Goal: Information Seeking & Learning: Find contact information

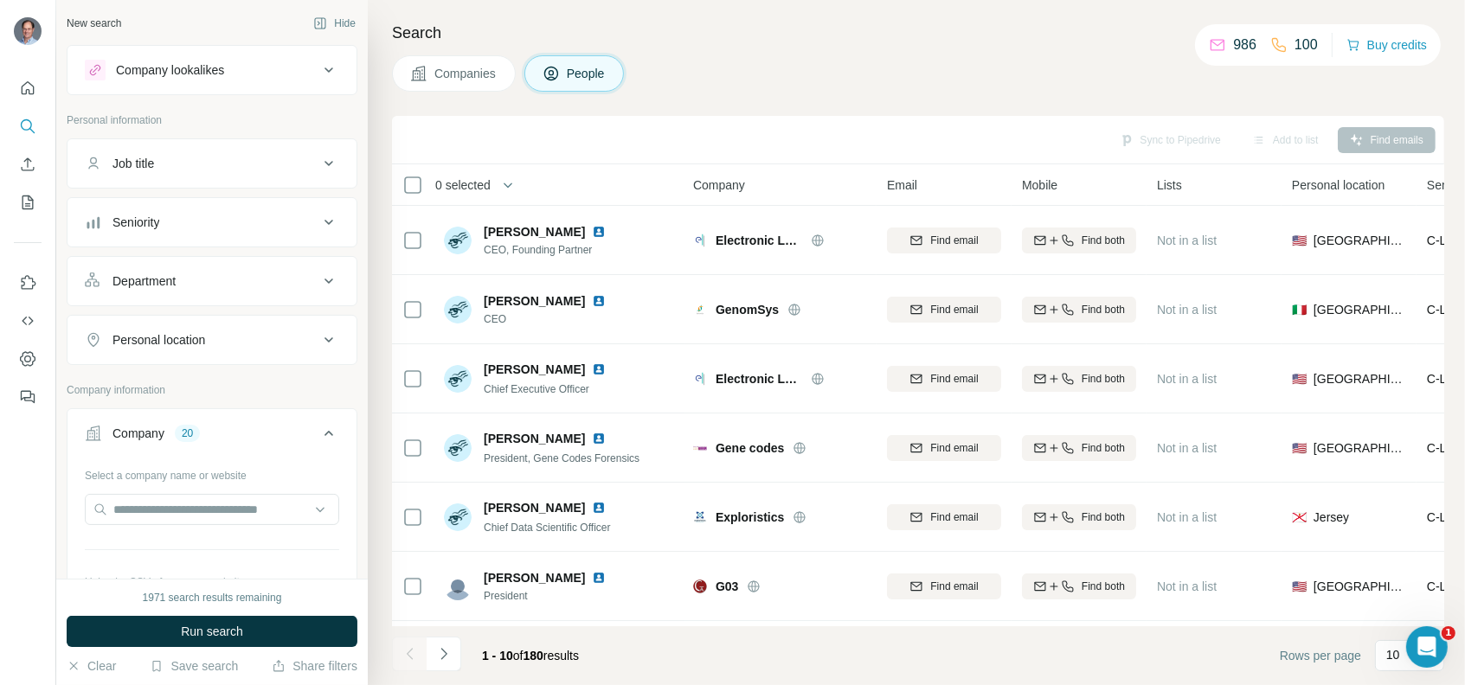
scroll to position [260, 0]
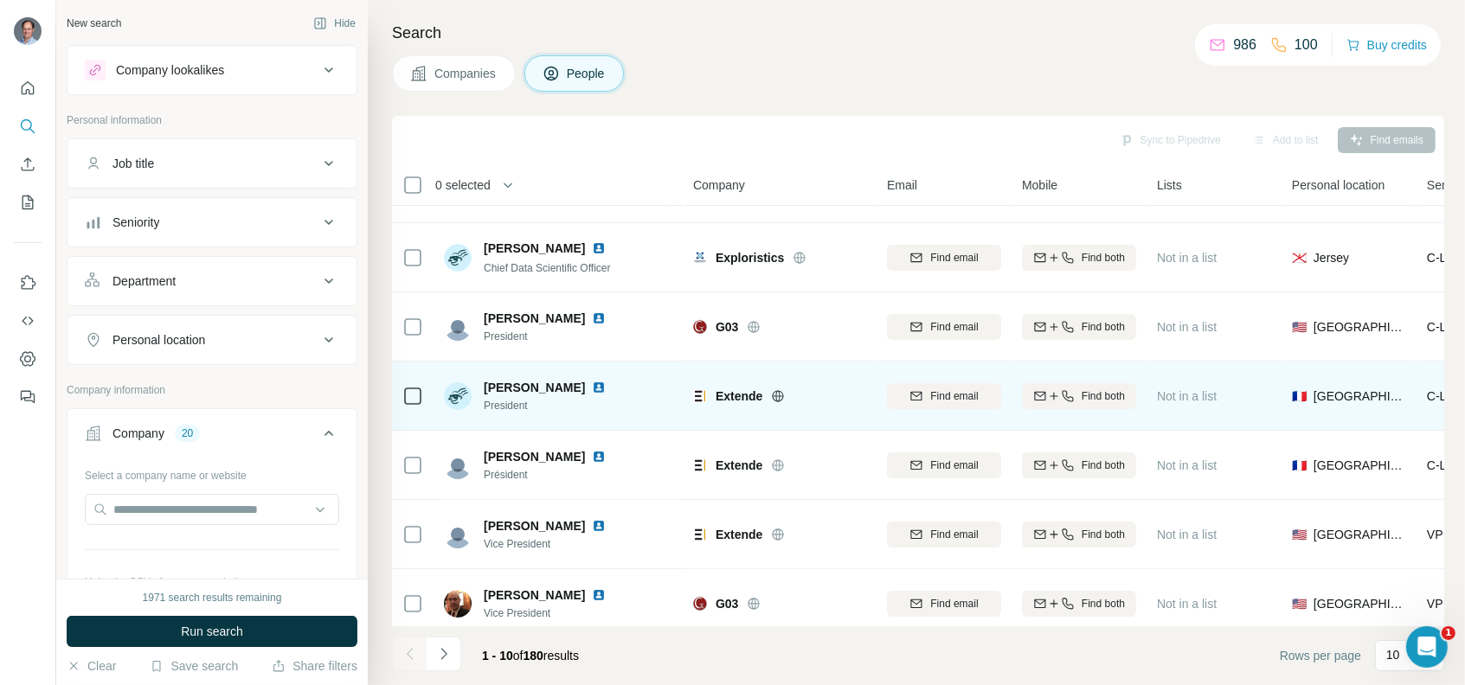
click at [592, 385] on img at bounding box center [599, 388] width 14 height 14
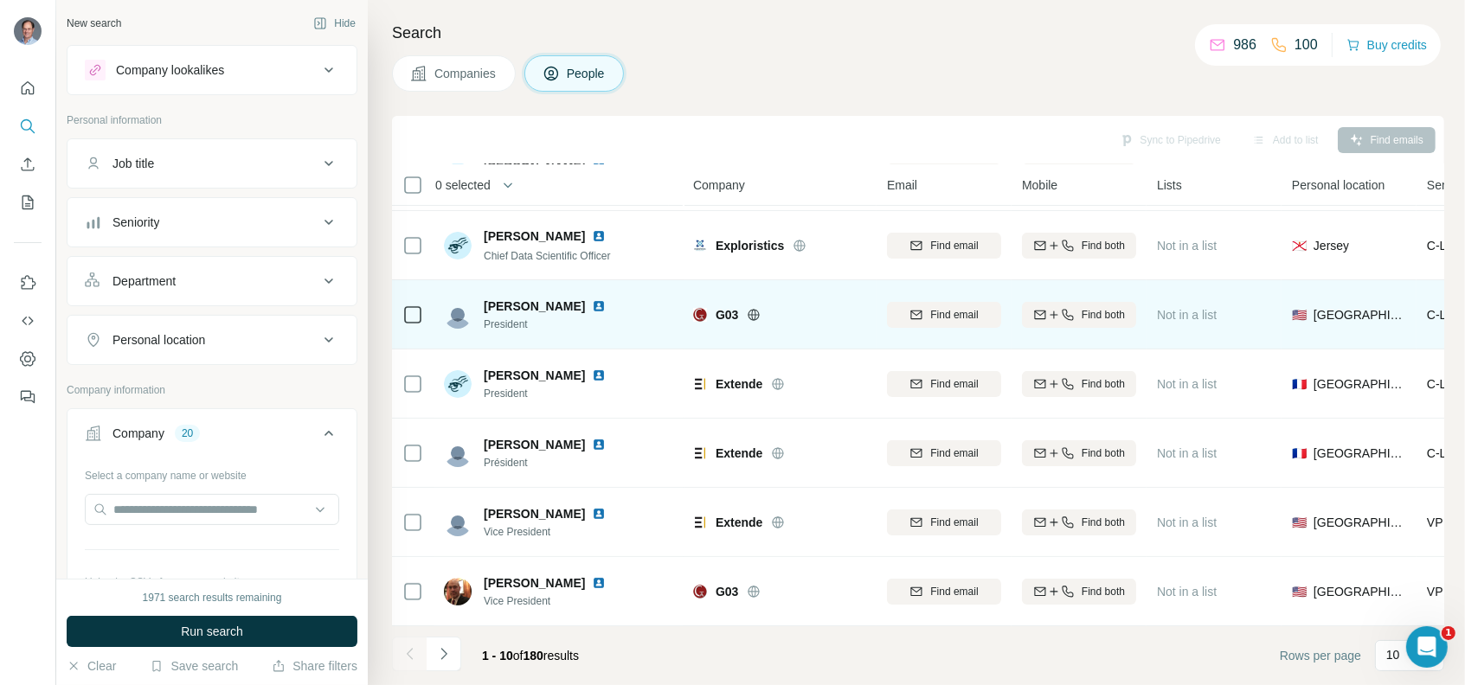
scroll to position [280, 0]
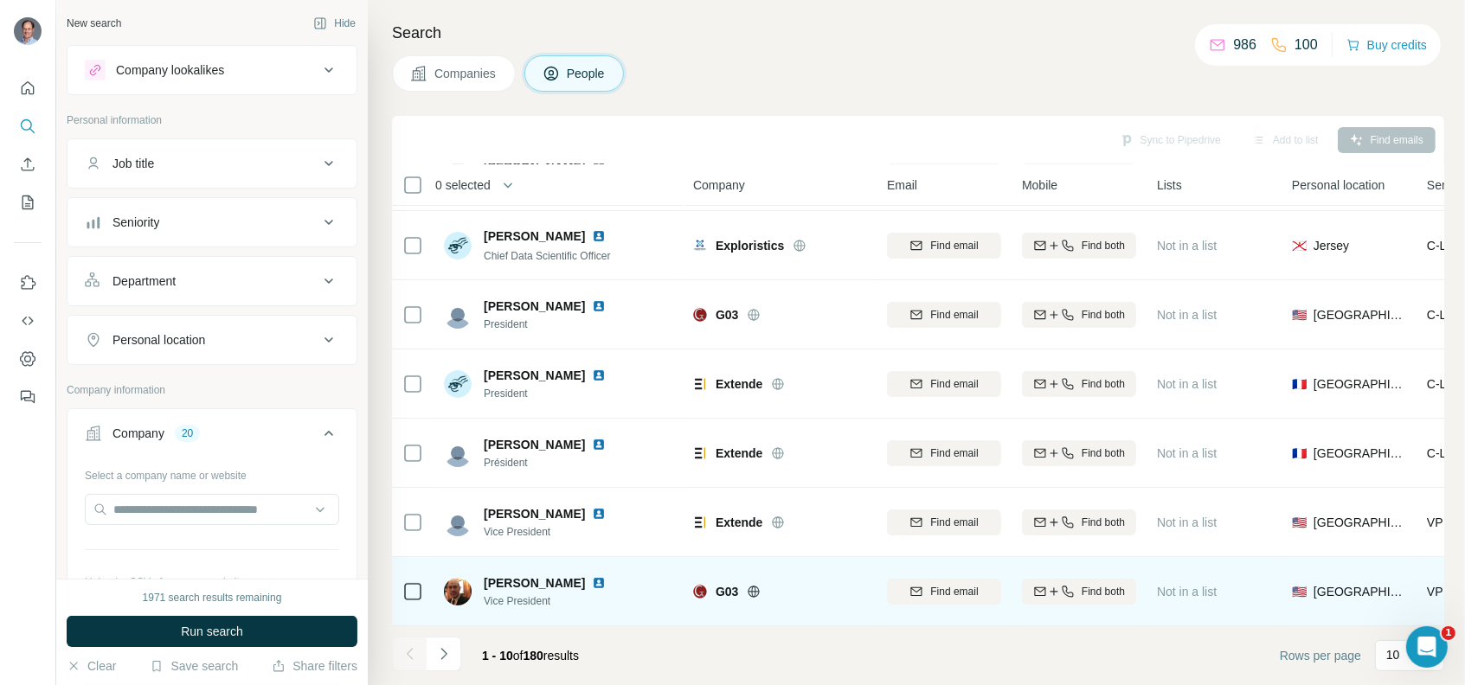
click at [592, 576] on img at bounding box center [599, 583] width 14 height 14
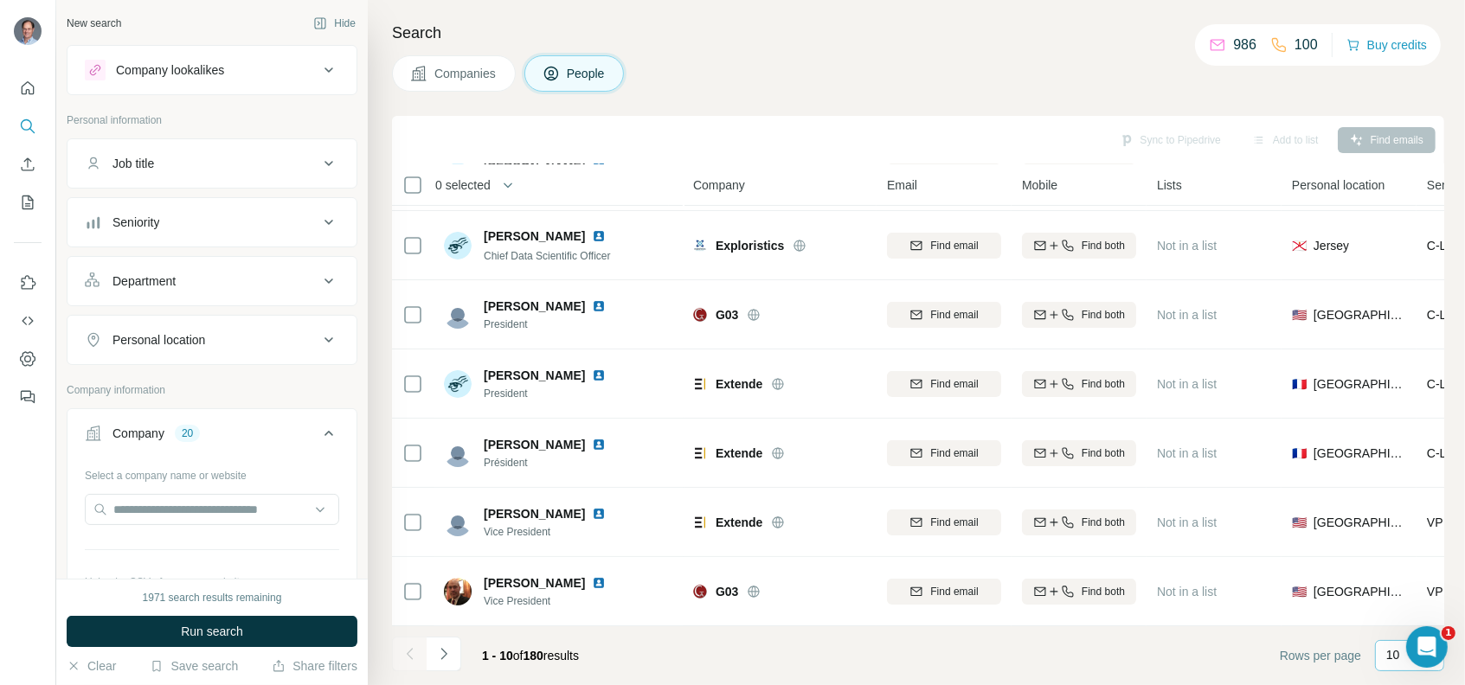
click at [1393, 659] on p "10" at bounding box center [1393, 654] width 14 height 17
click at [1411, 519] on div "60" at bounding box center [1410, 523] width 40 height 17
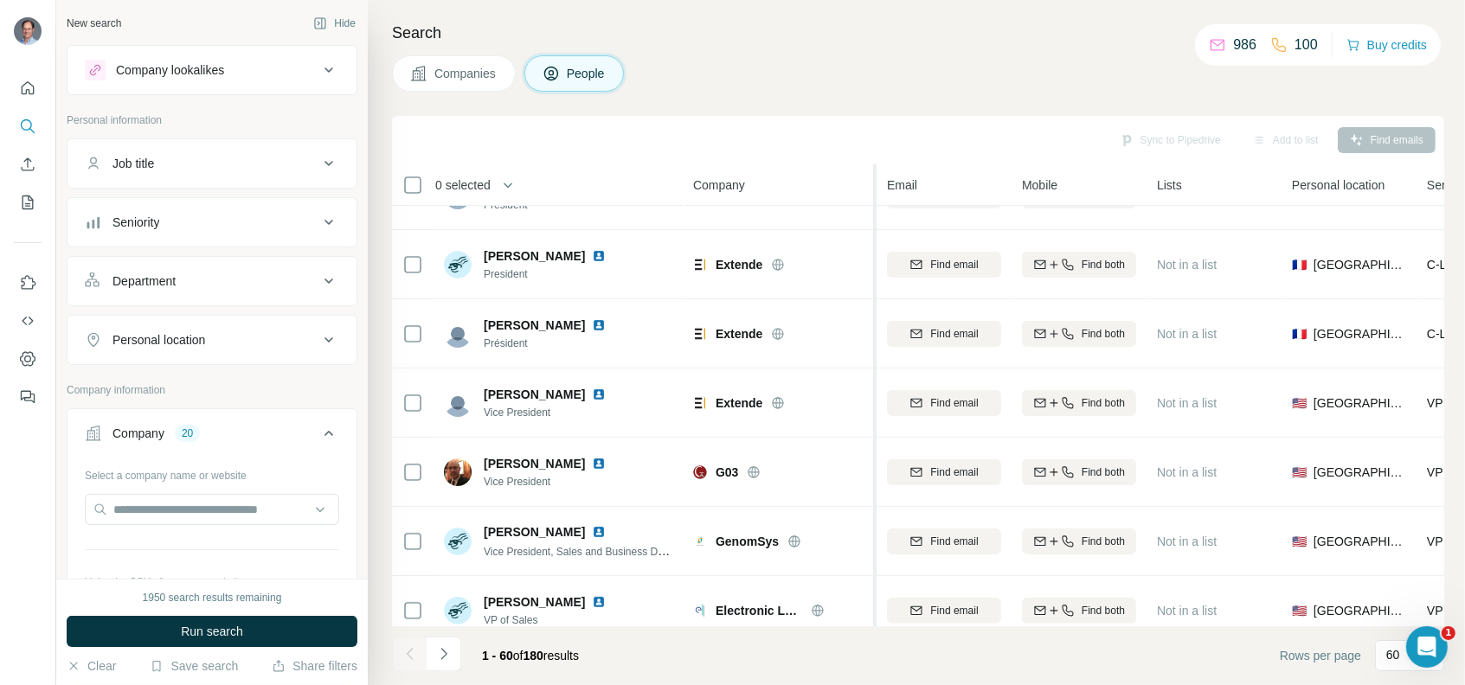
scroll to position [626, 0]
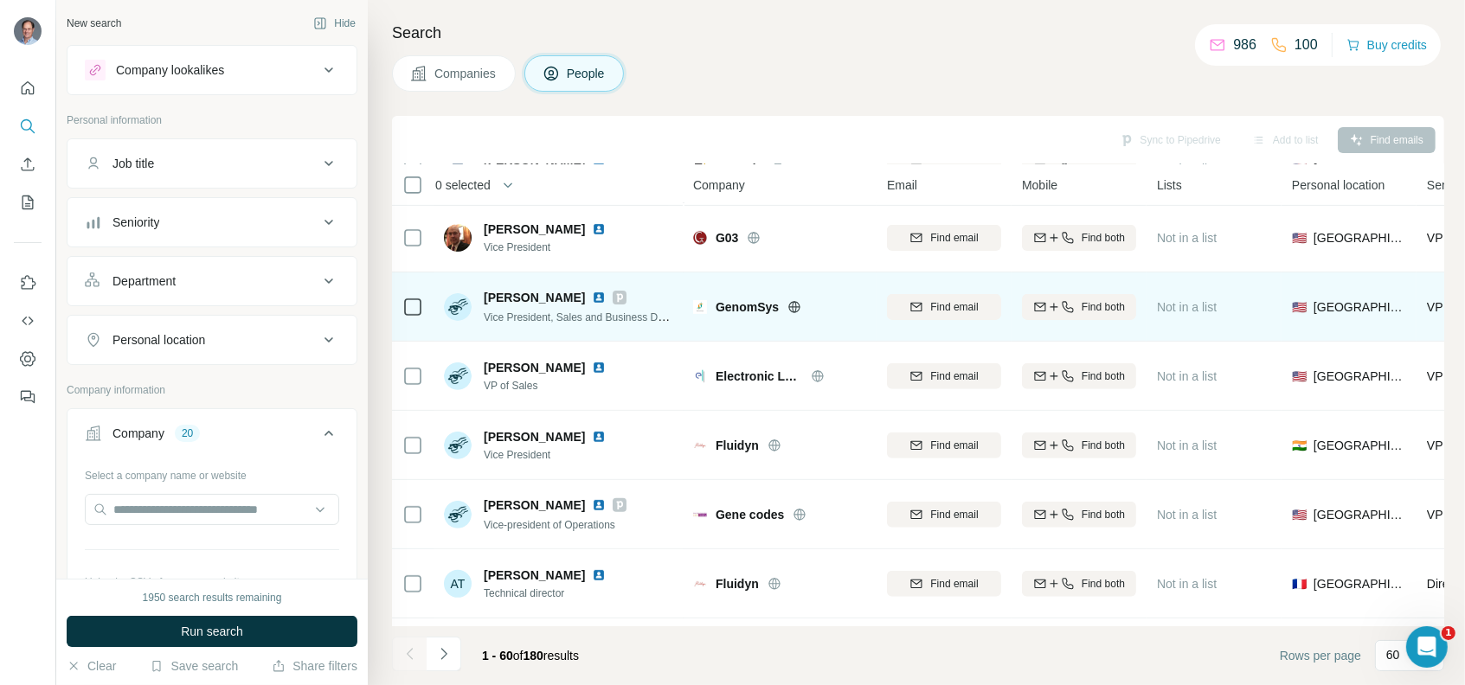
click at [614, 292] on icon at bounding box center [619, 298] width 10 height 14
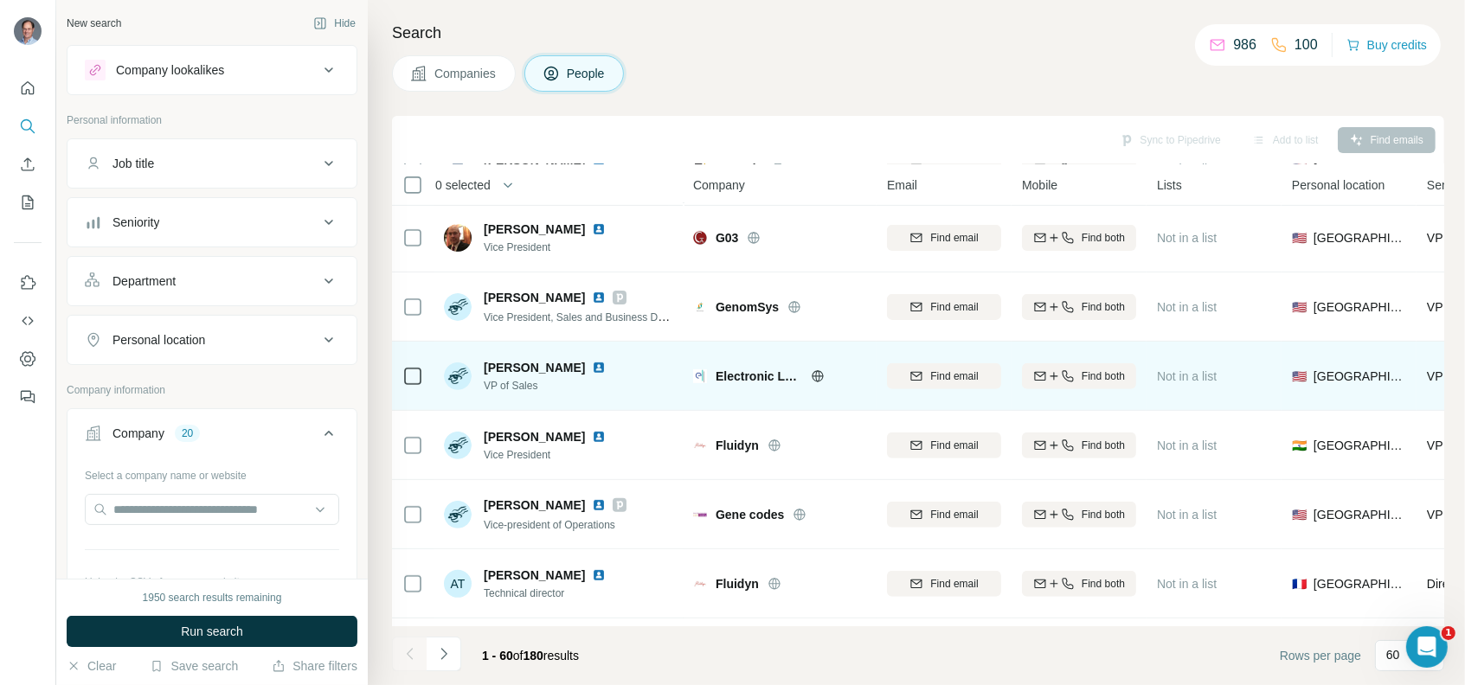
click at [601, 364] on img at bounding box center [599, 368] width 14 height 14
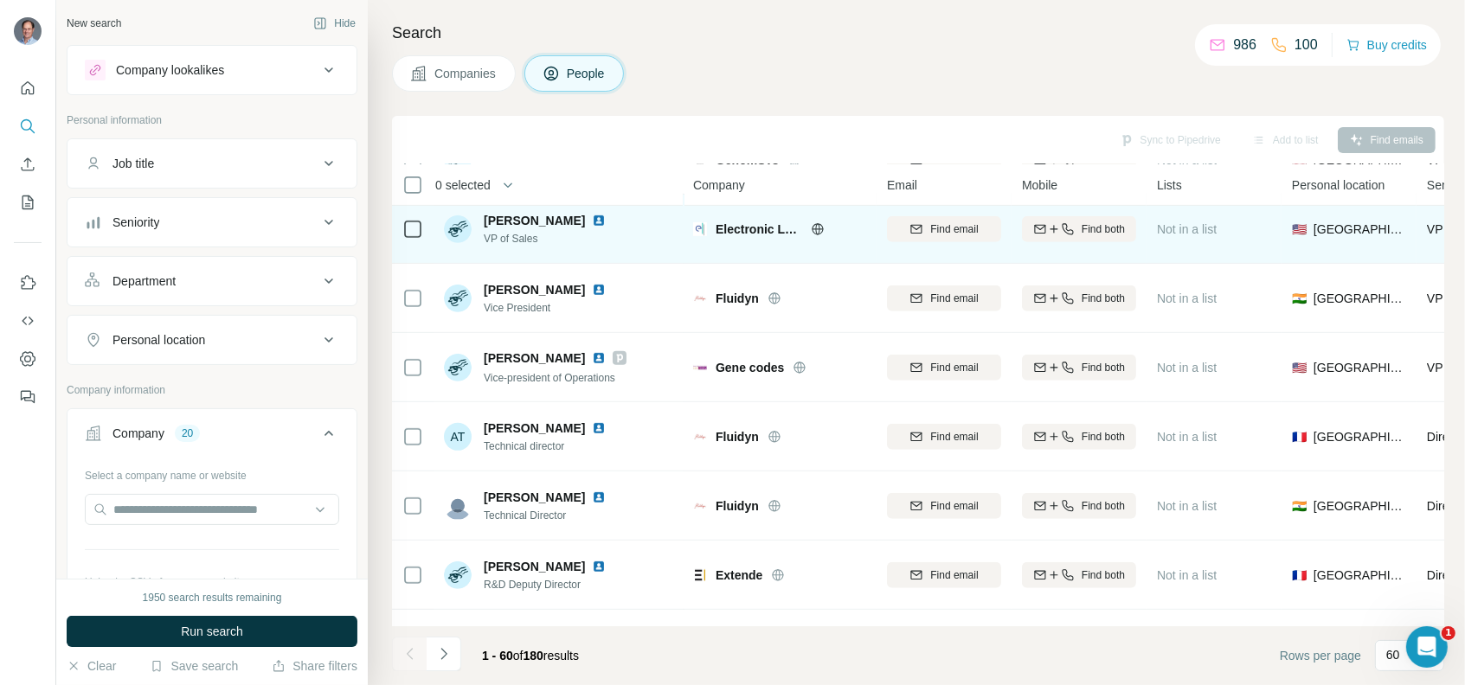
scroll to position [799, 0]
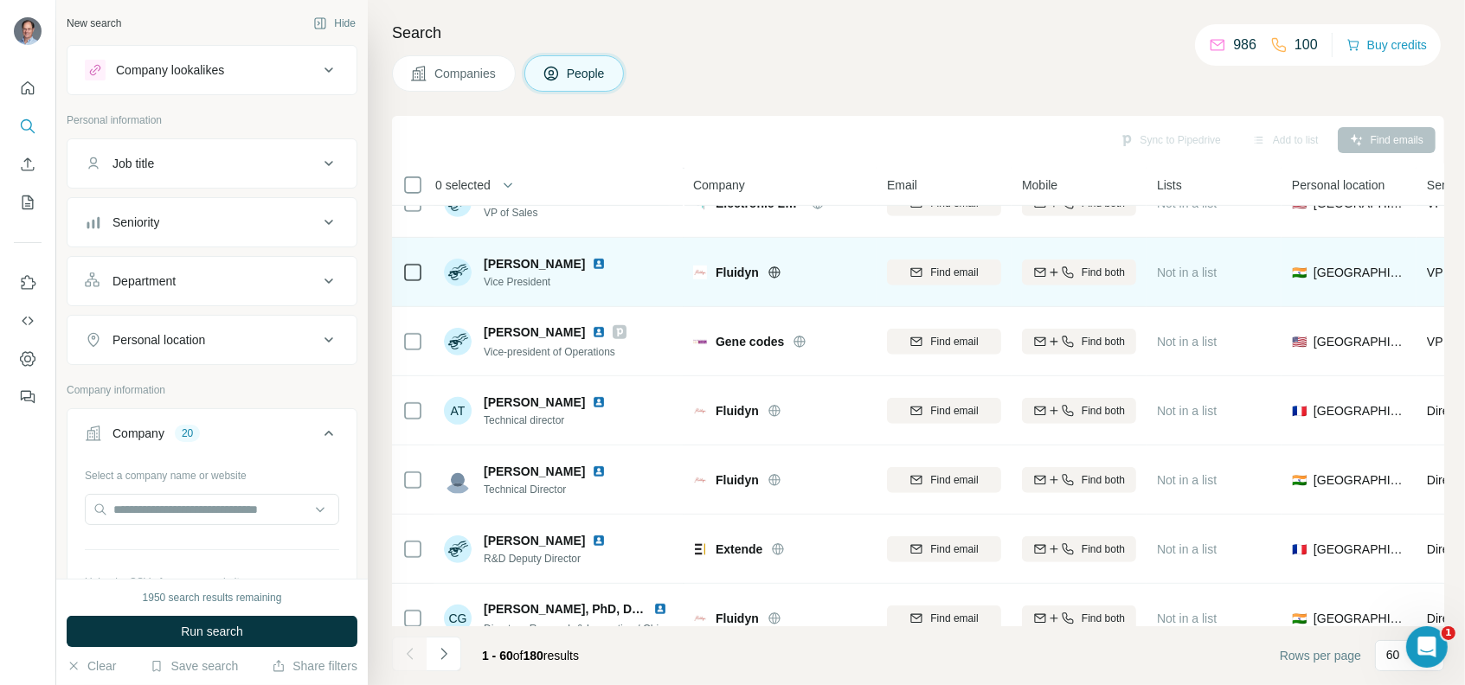
click at [606, 266] on img at bounding box center [599, 264] width 14 height 14
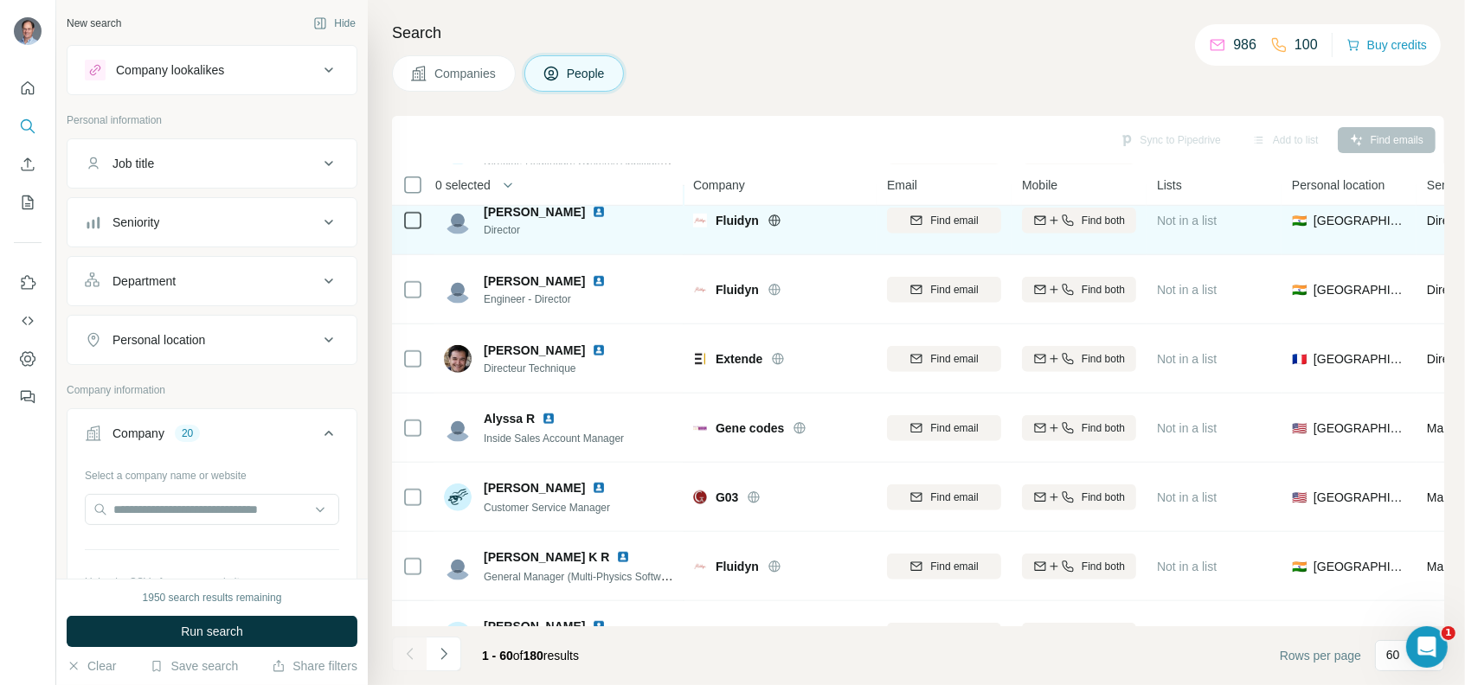
scroll to position [1491, 0]
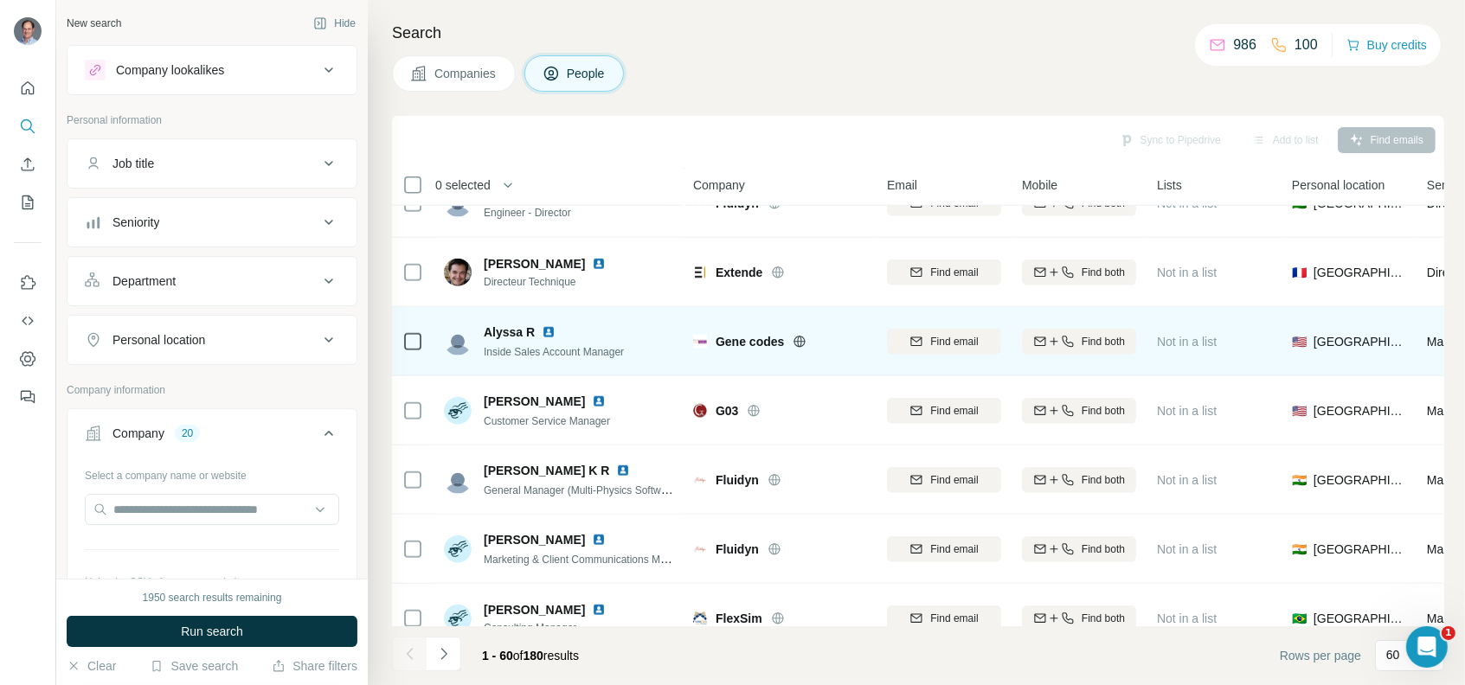
click at [551, 327] on img at bounding box center [549, 332] width 14 height 14
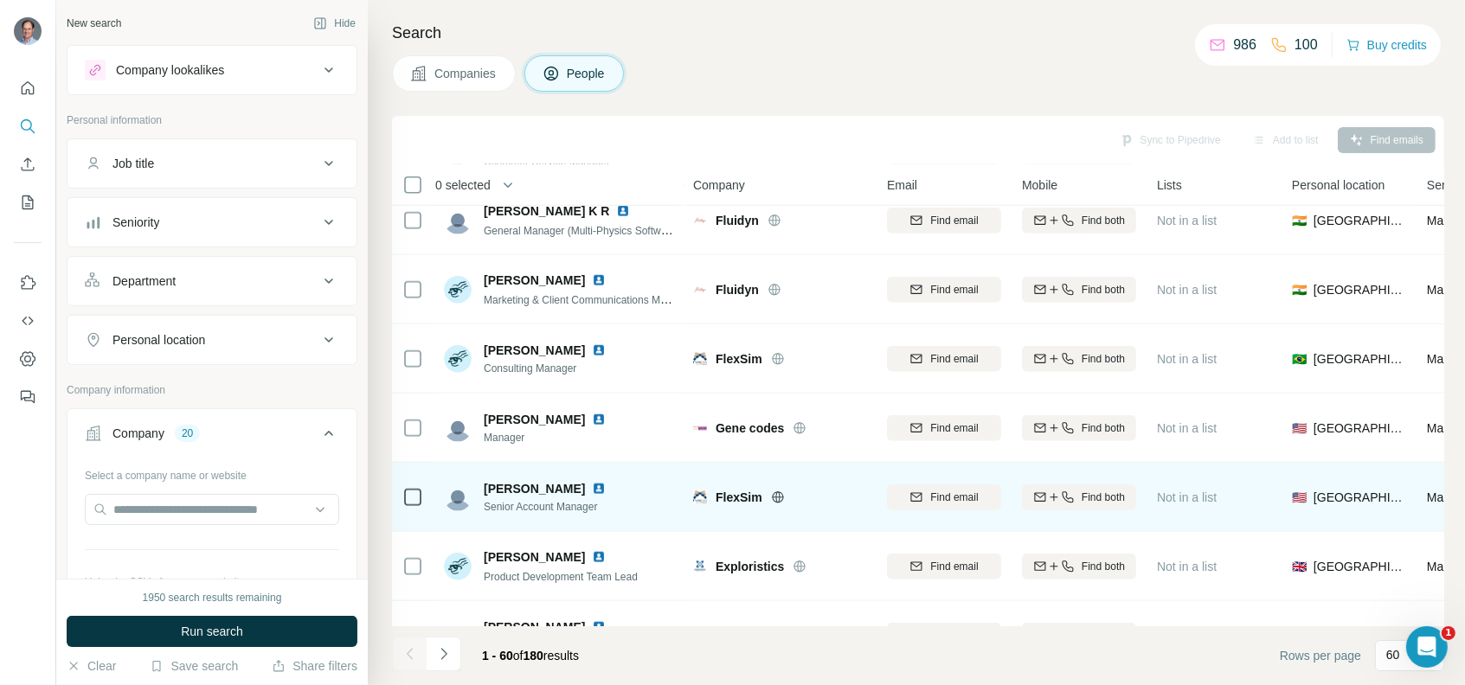
scroll to position [1837, 0]
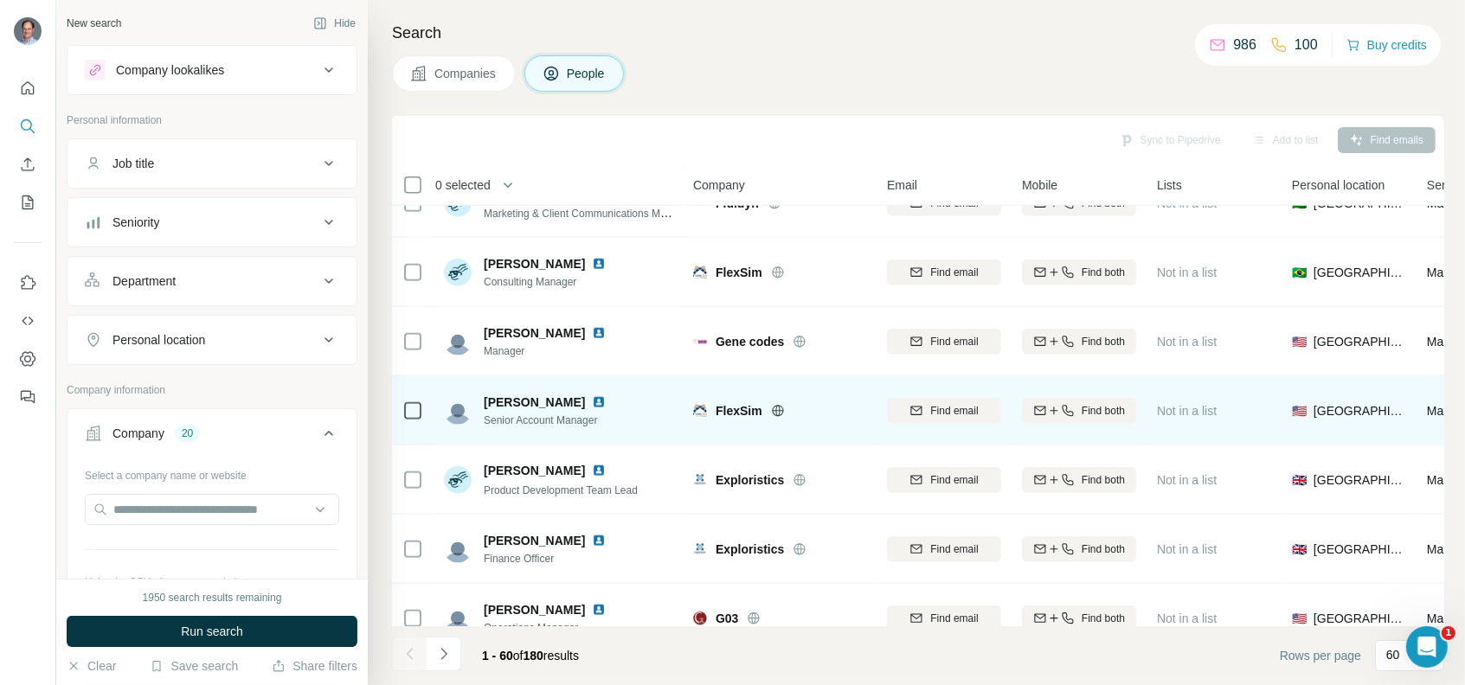
click at [592, 398] on img at bounding box center [599, 402] width 14 height 14
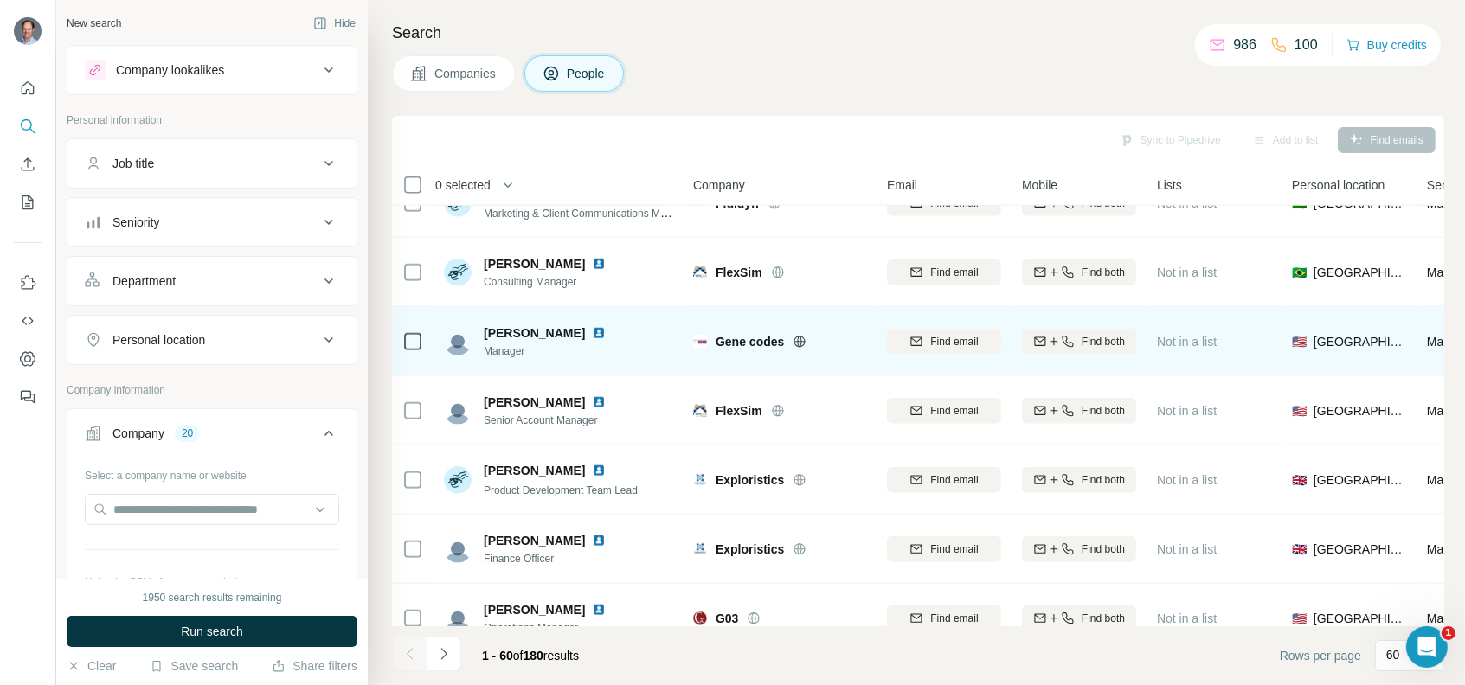
scroll to position [1924, 0]
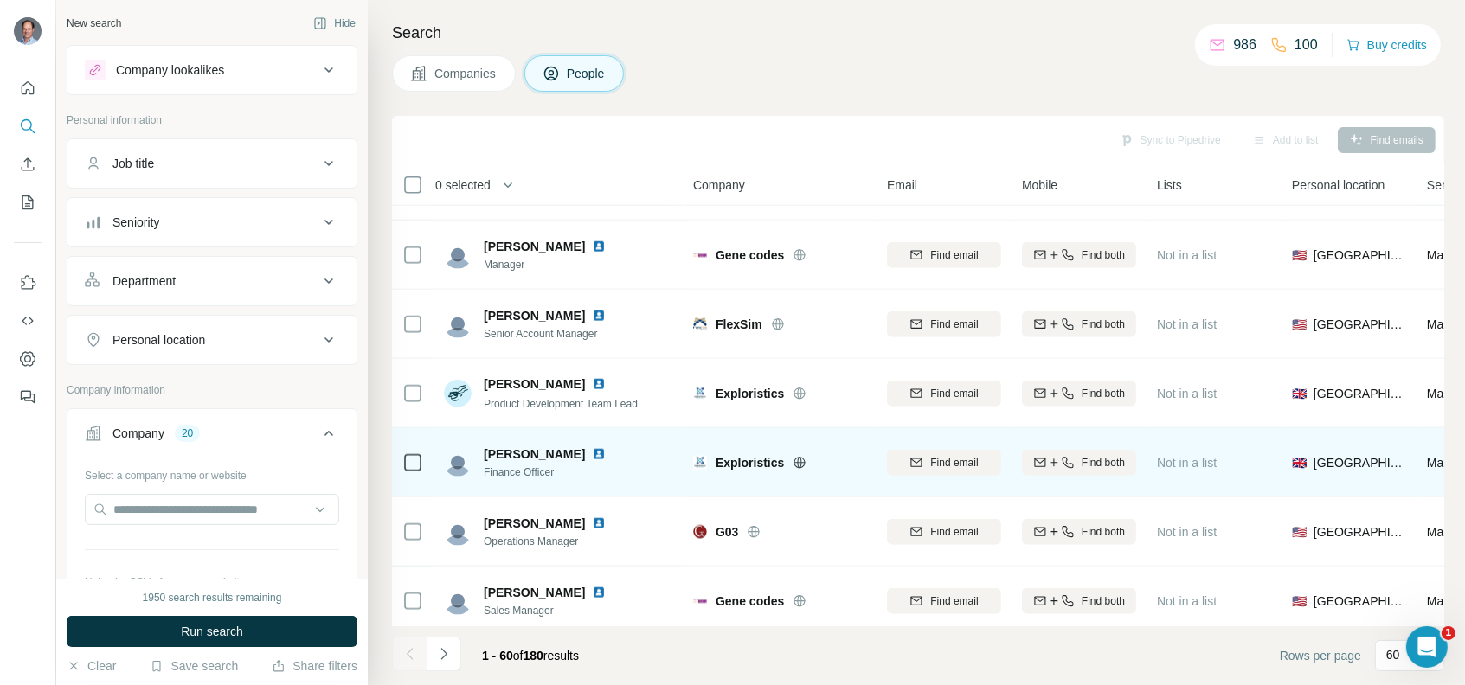
click at [601, 449] on img at bounding box center [599, 454] width 14 height 14
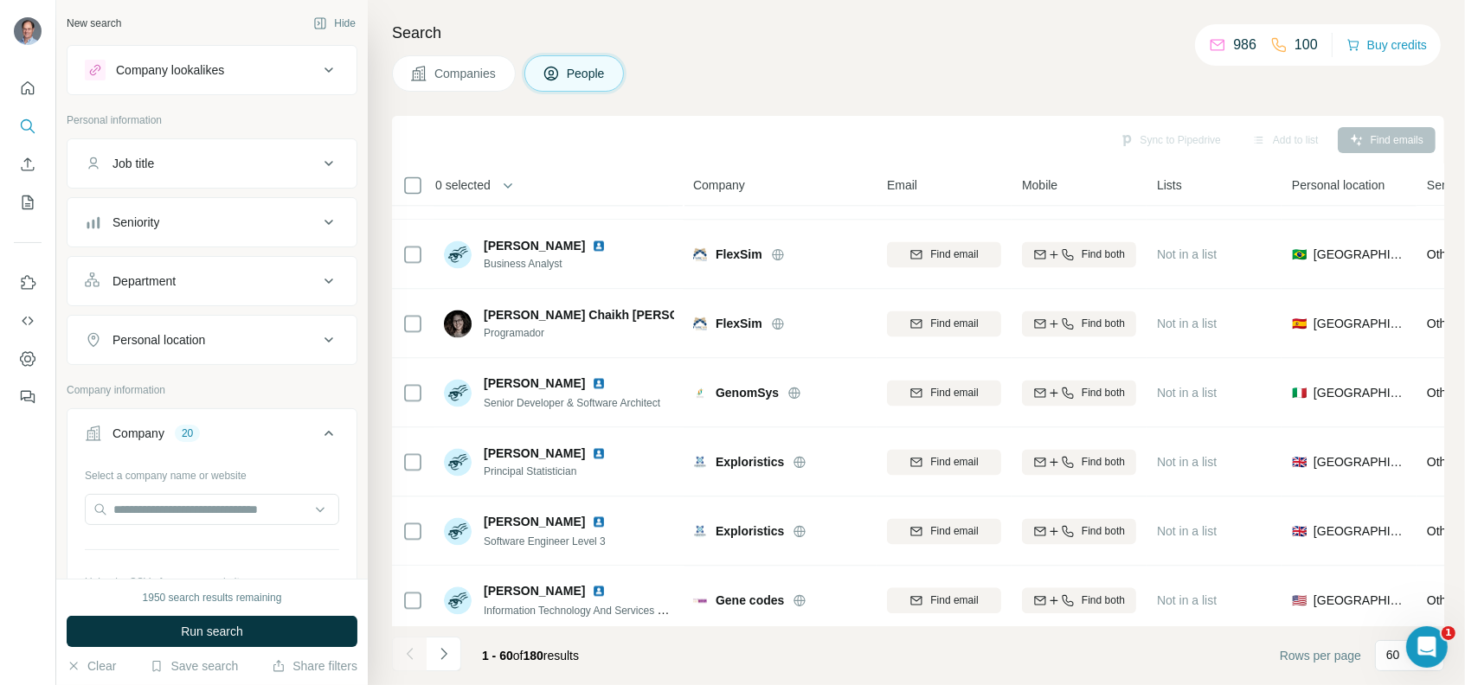
scroll to position [3741, 0]
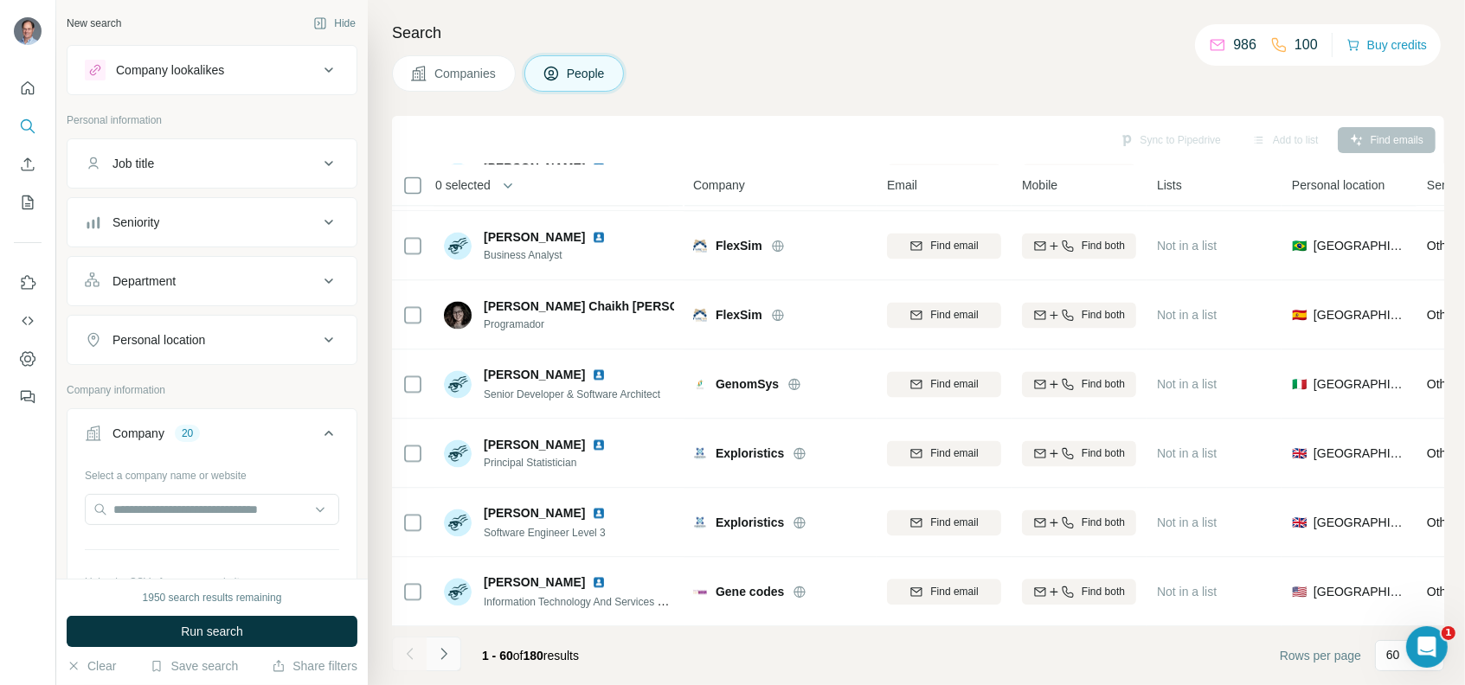
click at [445, 658] on icon "Navigate to next page" at bounding box center [443, 654] width 17 height 17
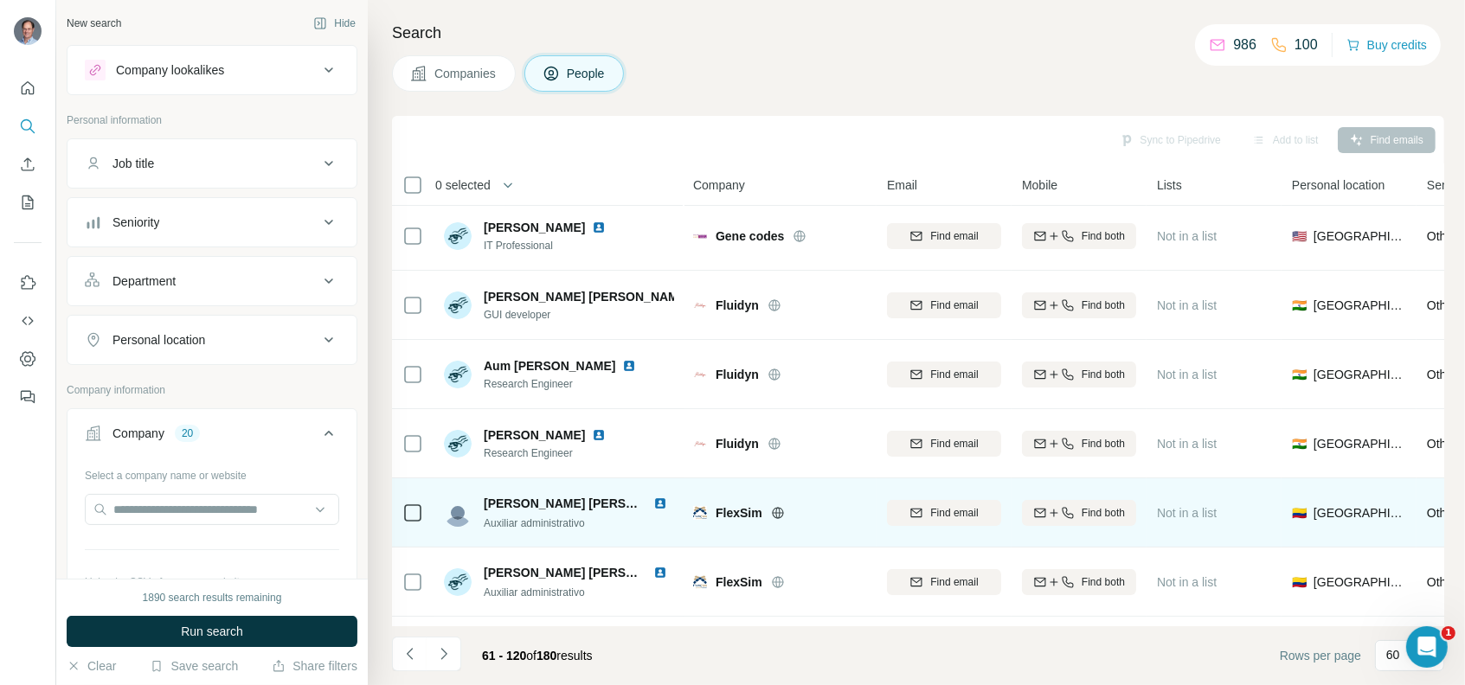
scroll to position [0, 0]
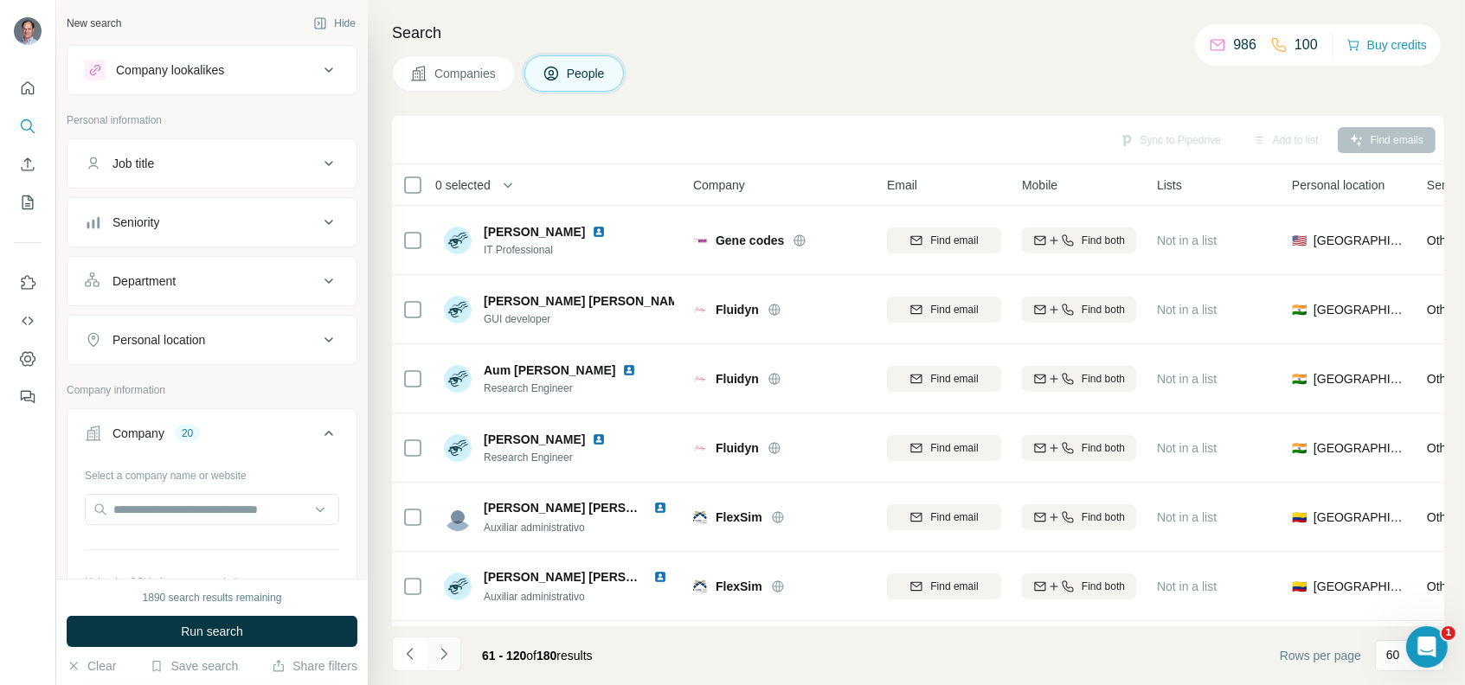
click at [448, 655] on icon "Navigate to next page" at bounding box center [443, 654] width 17 height 17
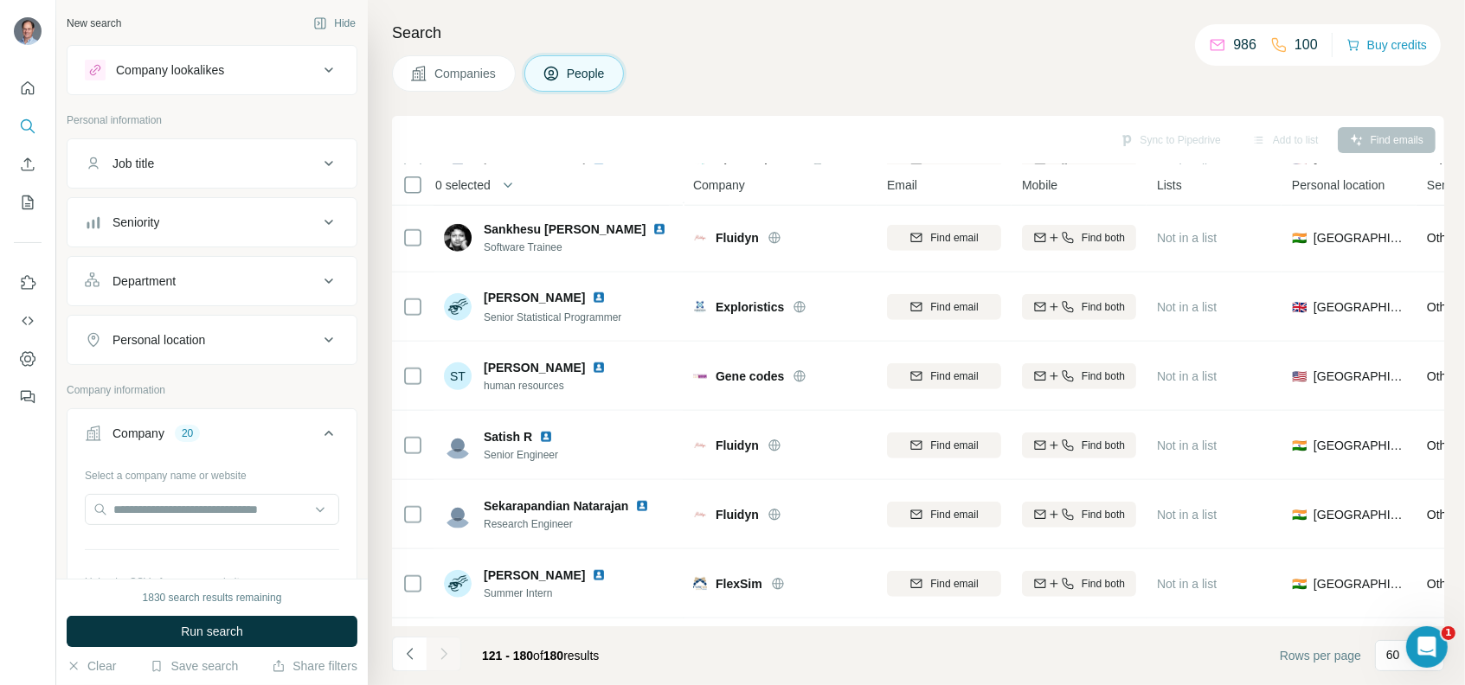
scroll to position [260, 0]
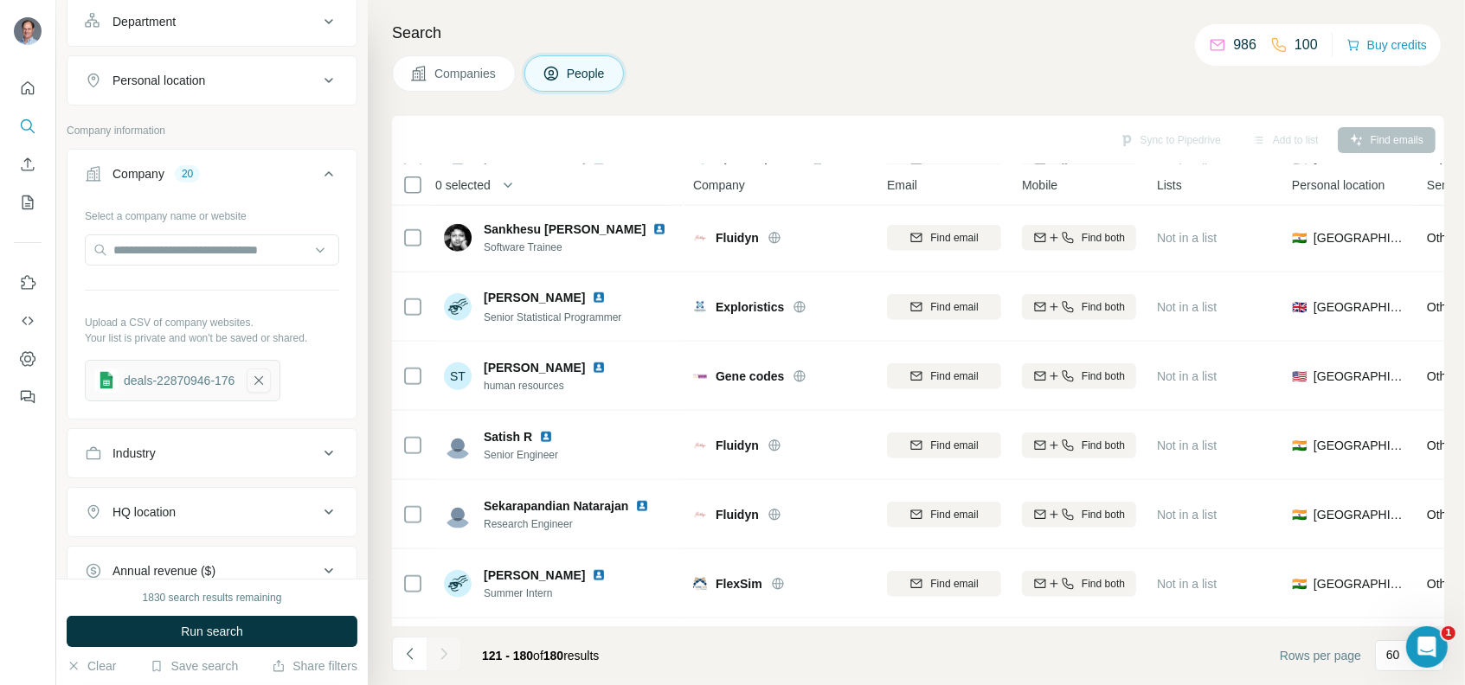
click at [267, 382] on icon "button" at bounding box center [259, 380] width 16 height 17
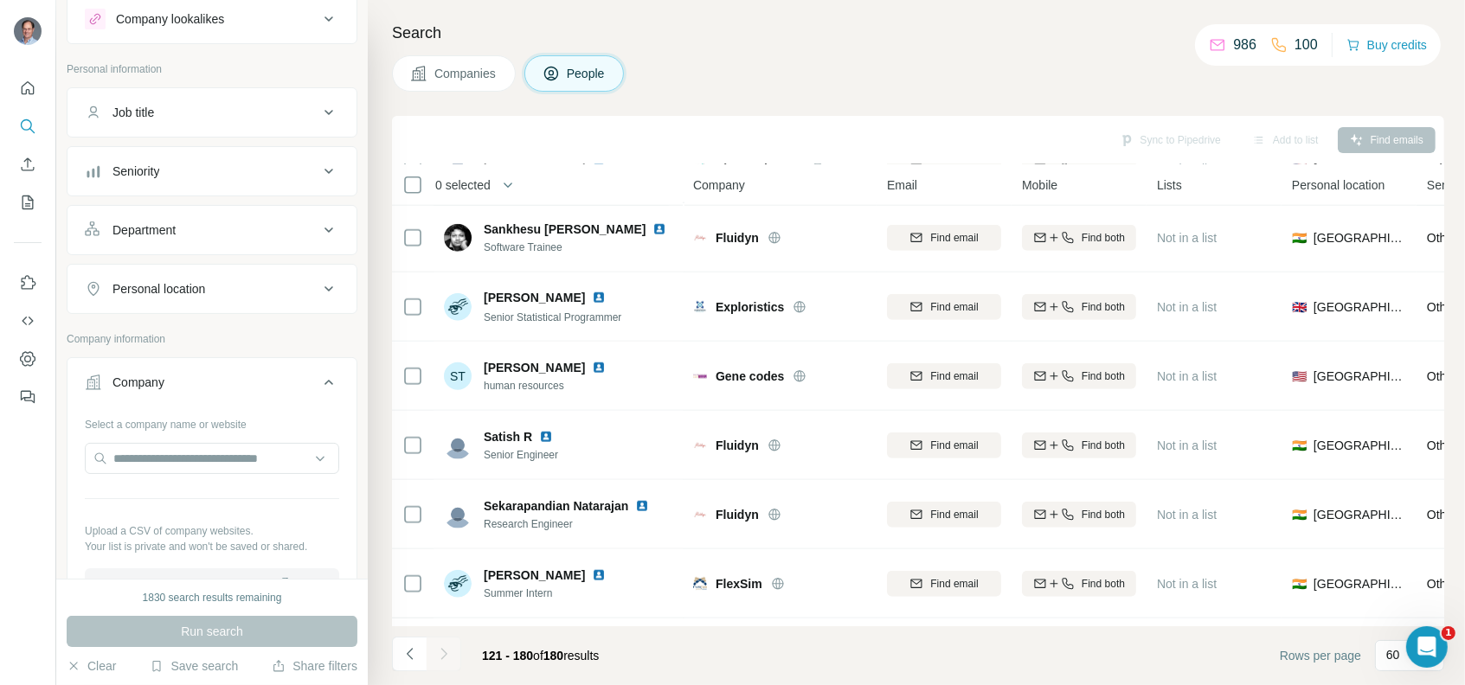
scroll to position [0, 0]
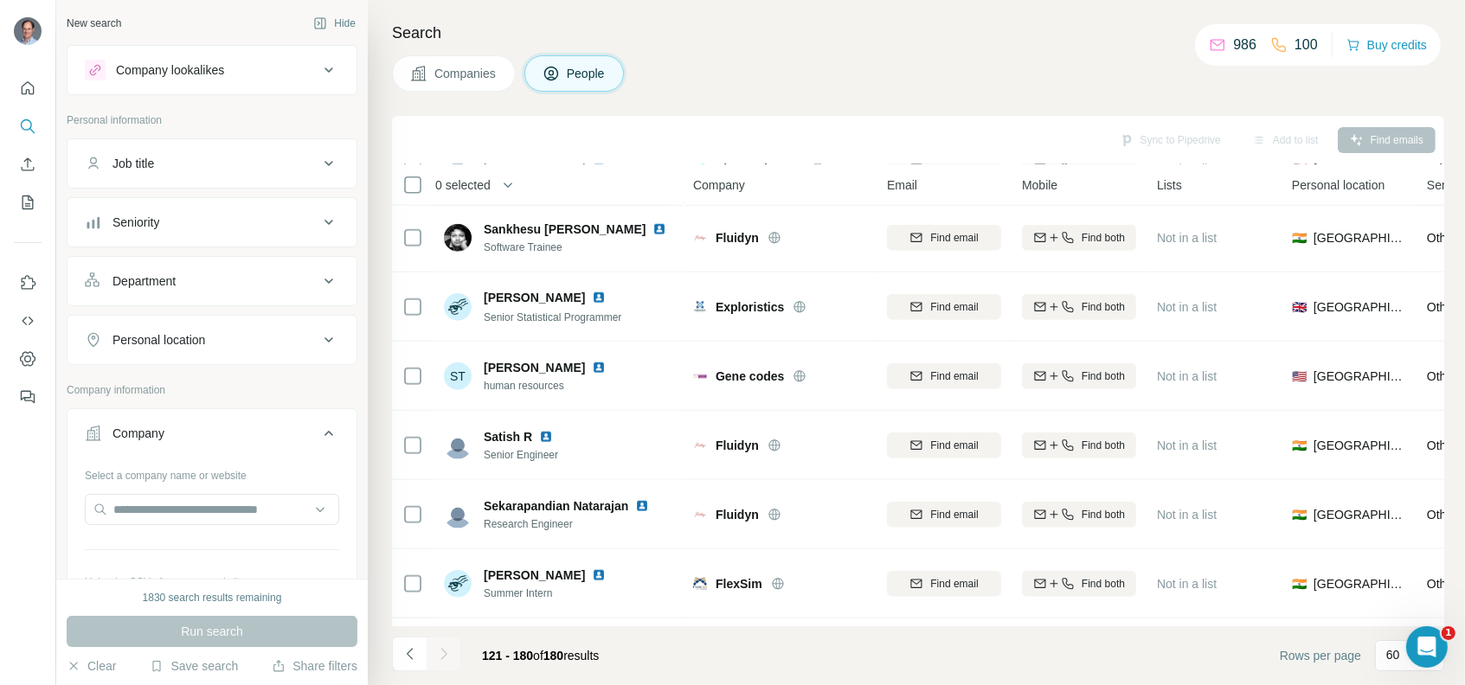
click at [182, 434] on div "Company" at bounding box center [202, 433] width 234 height 17
click at [196, 432] on div "Company" at bounding box center [202, 433] width 234 height 17
click at [176, 513] on input "text" at bounding box center [212, 509] width 254 height 31
paste input "**********"
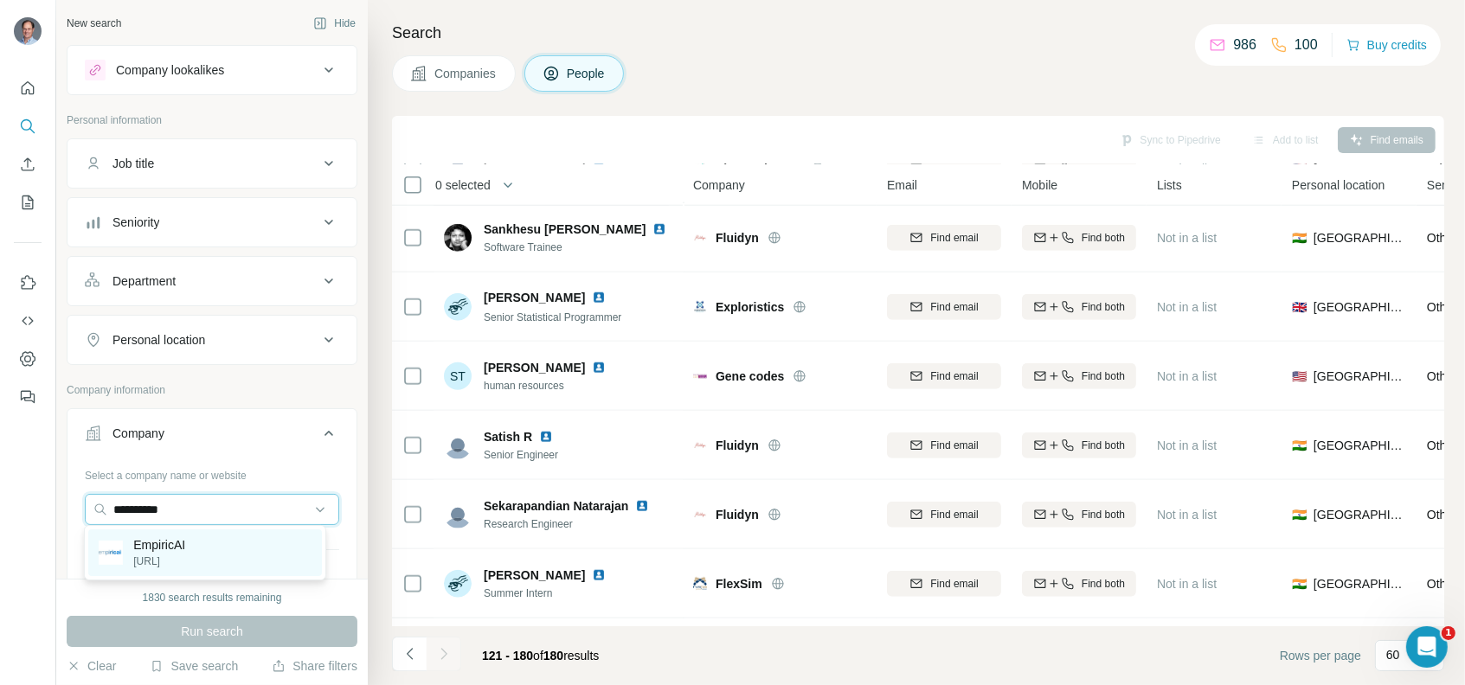
type input "**********"
click at [190, 549] on div "EmpiricAI [URL]" at bounding box center [204, 553] width 233 height 47
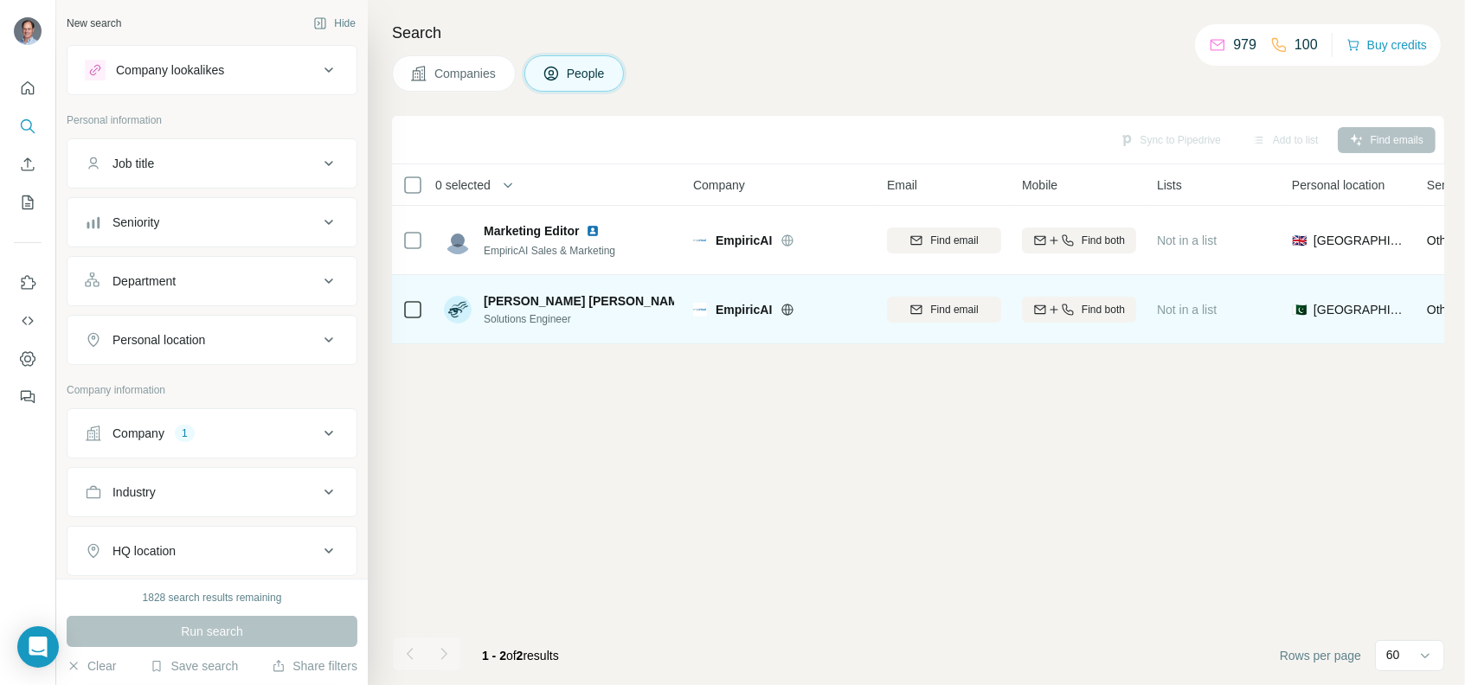
click at [697, 302] on img at bounding box center [700, 301] width 7 height 14
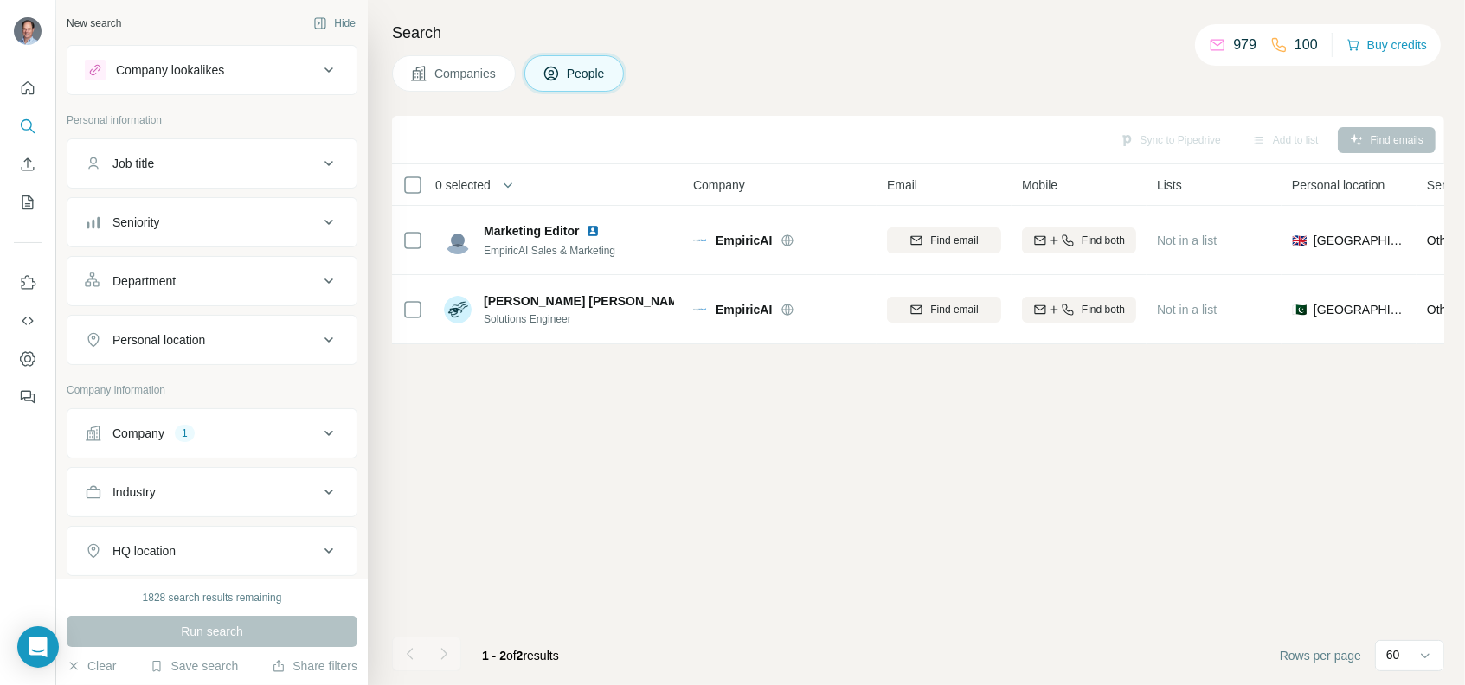
click at [267, 444] on button "Company 1" at bounding box center [211, 434] width 289 height 42
click at [234, 504] on input "text" at bounding box center [212, 509] width 254 height 31
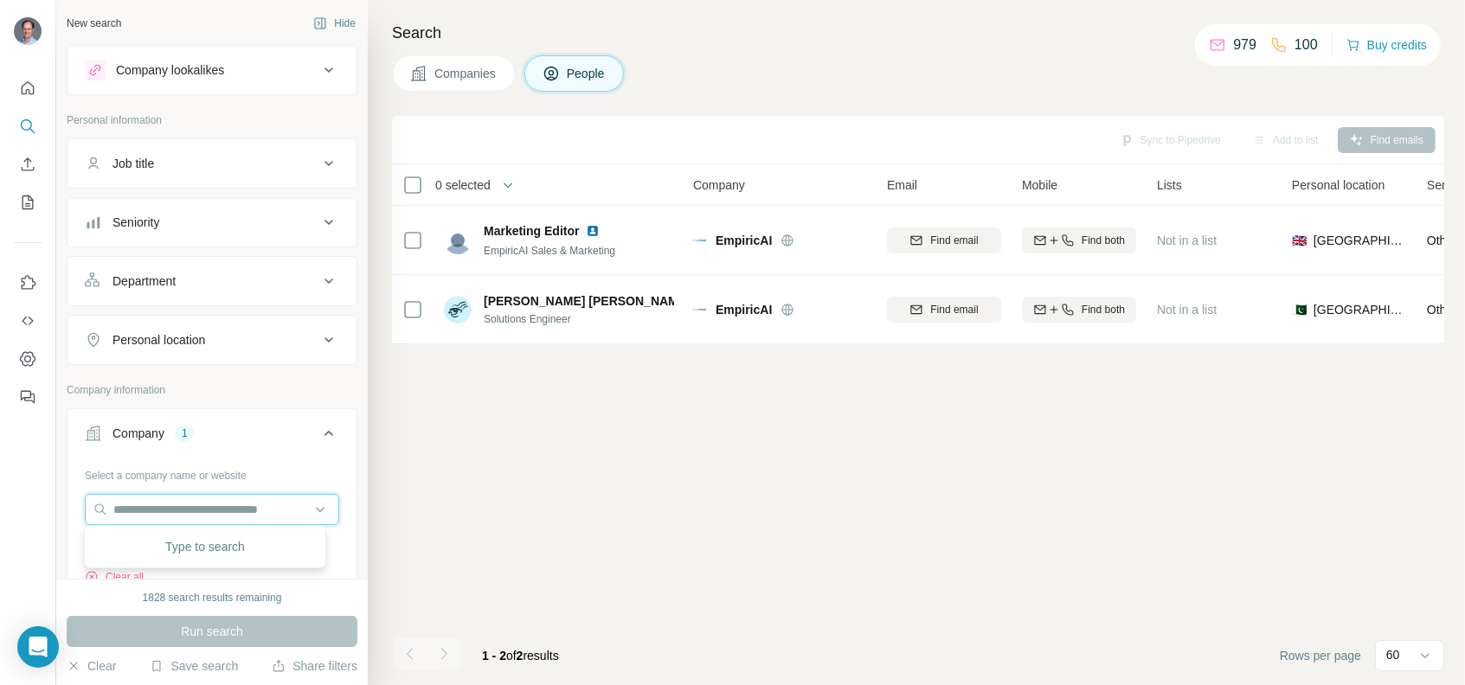
paste input "**********"
type input "**********"
click at [173, 550] on p "Enpicom" at bounding box center [174, 545] width 83 height 17
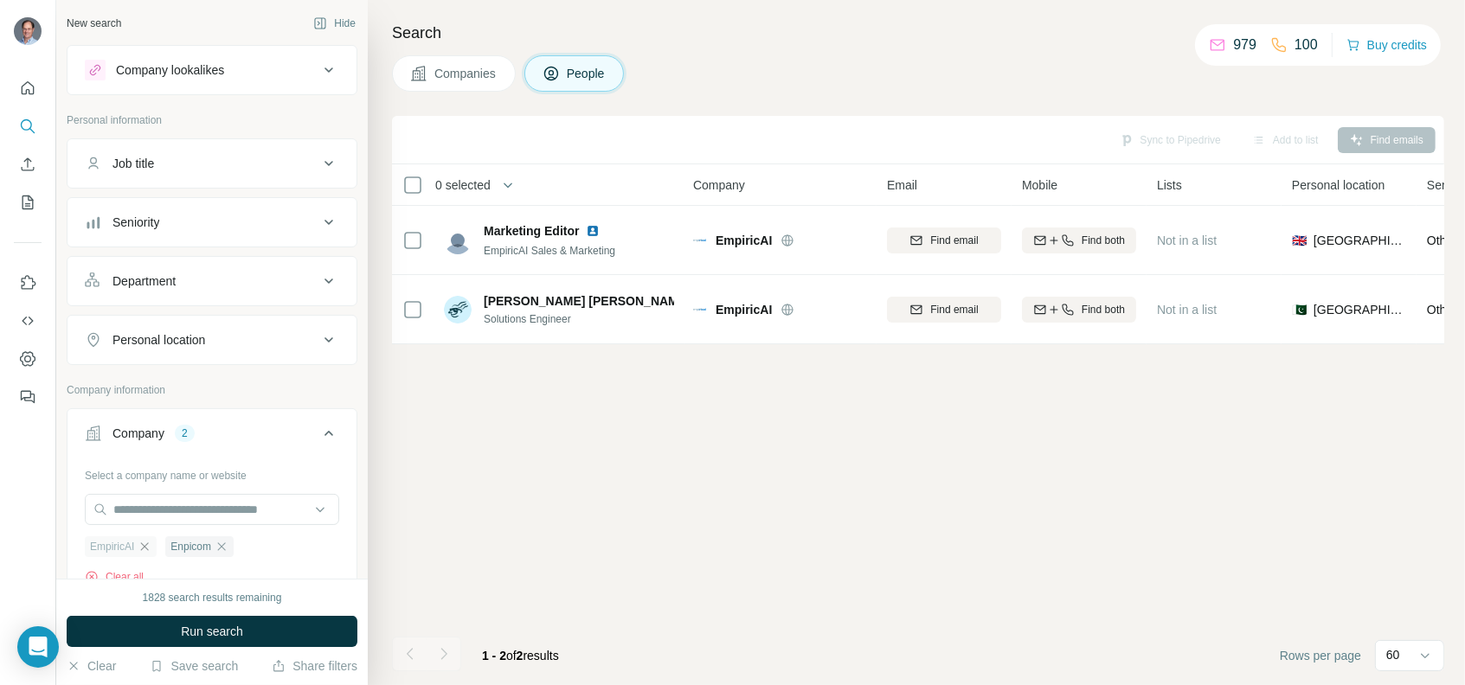
click at [141, 543] on icon "button" at bounding box center [145, 547] width 14 height 14
click at [197, 633] on span "Run search" at bounding box center [212, 631] width 62 height 17
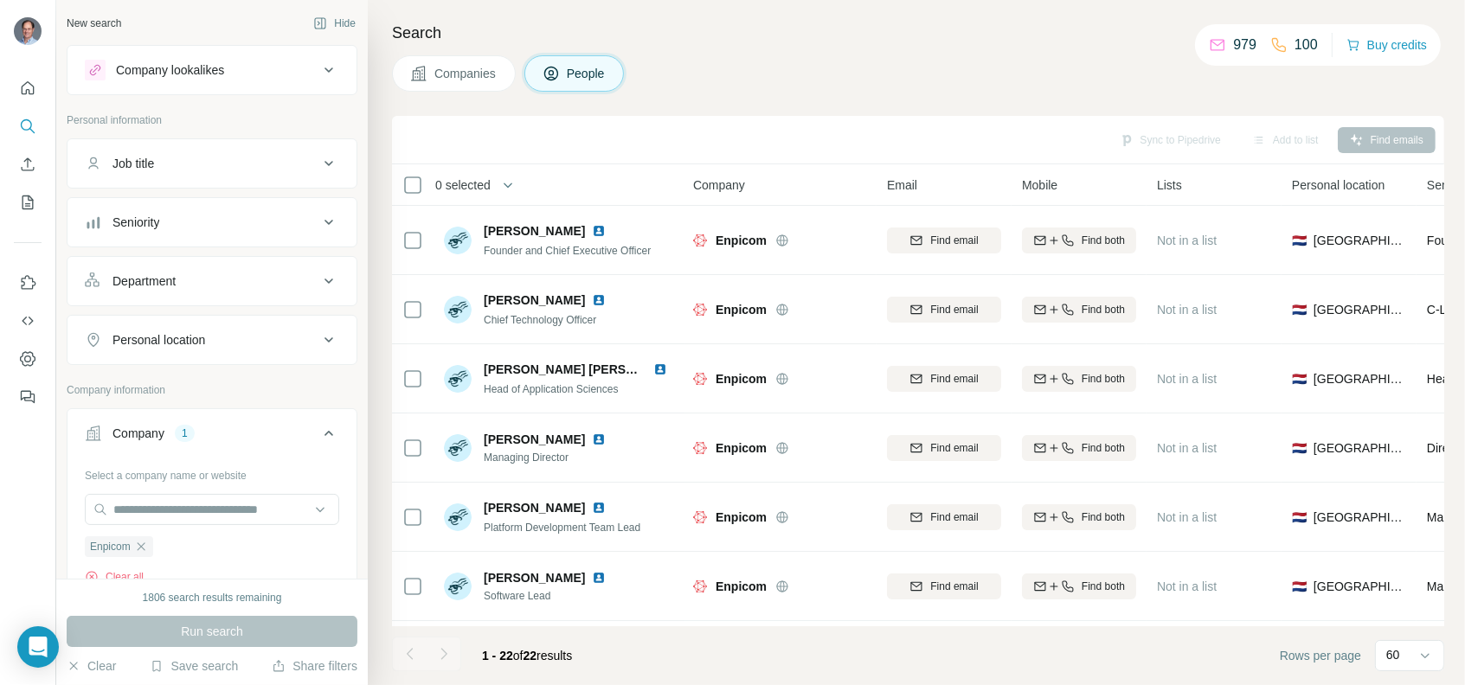
click at [466, 74] on span "Companies" at bounding box center [465, 73] width 63 height 17
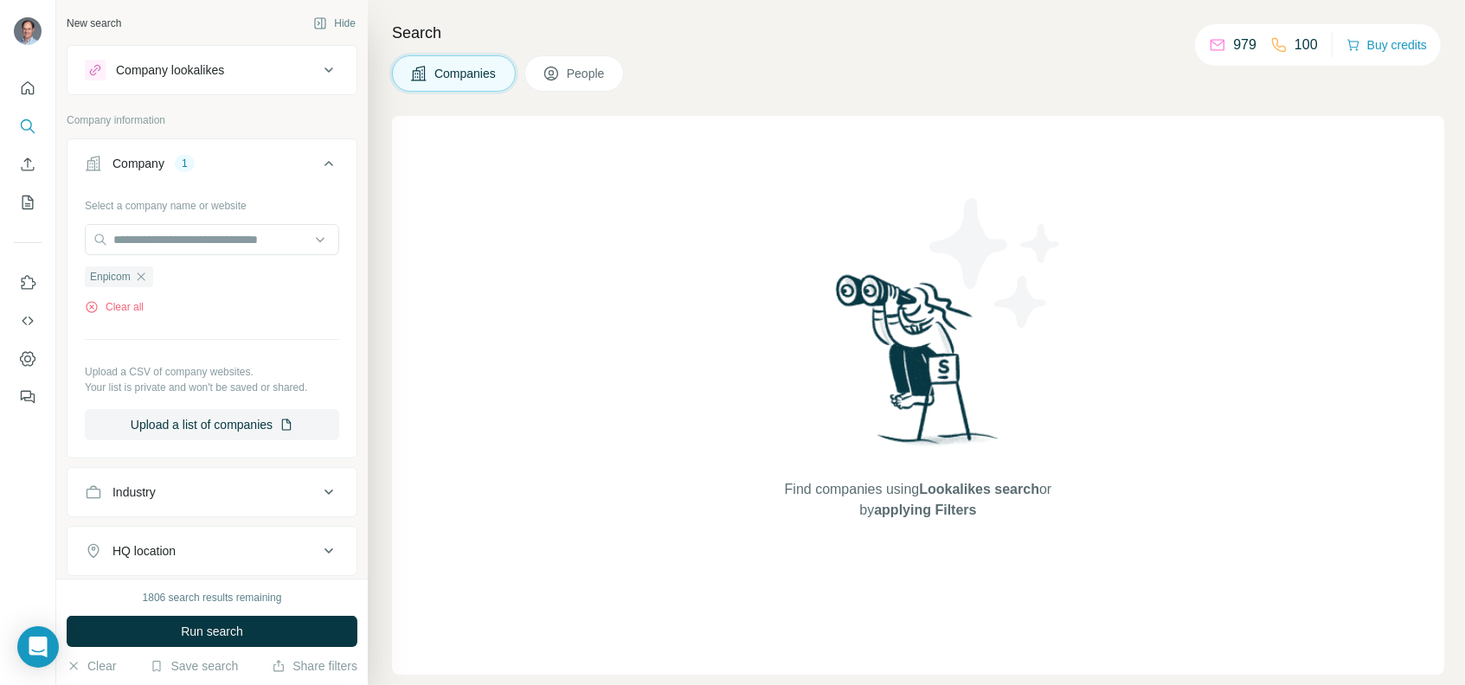
click at [581, 71] on span "People" at bounding box center [587, 73] width 40 height 17
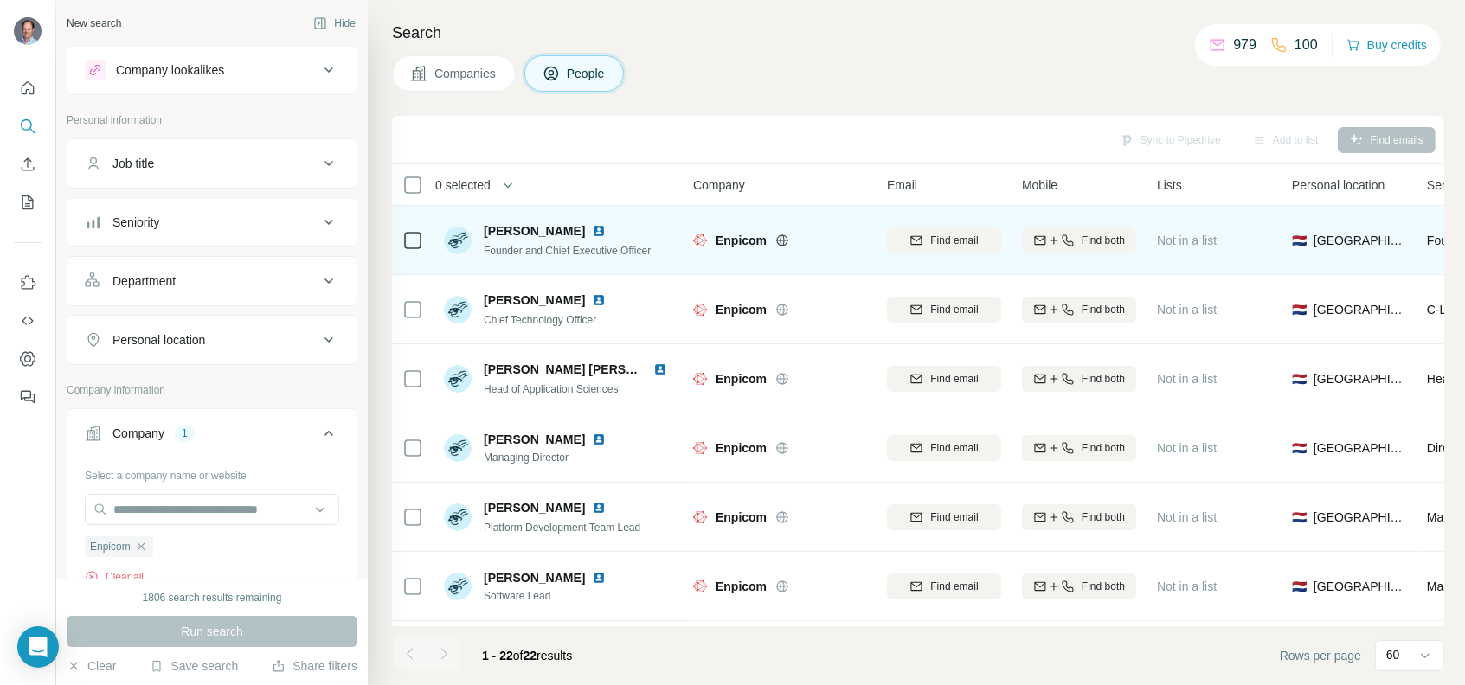
click at [598, 229] on div at bounding box center [602, 231] width 21 height 14
click at [592, 227] on img at bounding box center [599, 231] width 14 height 14
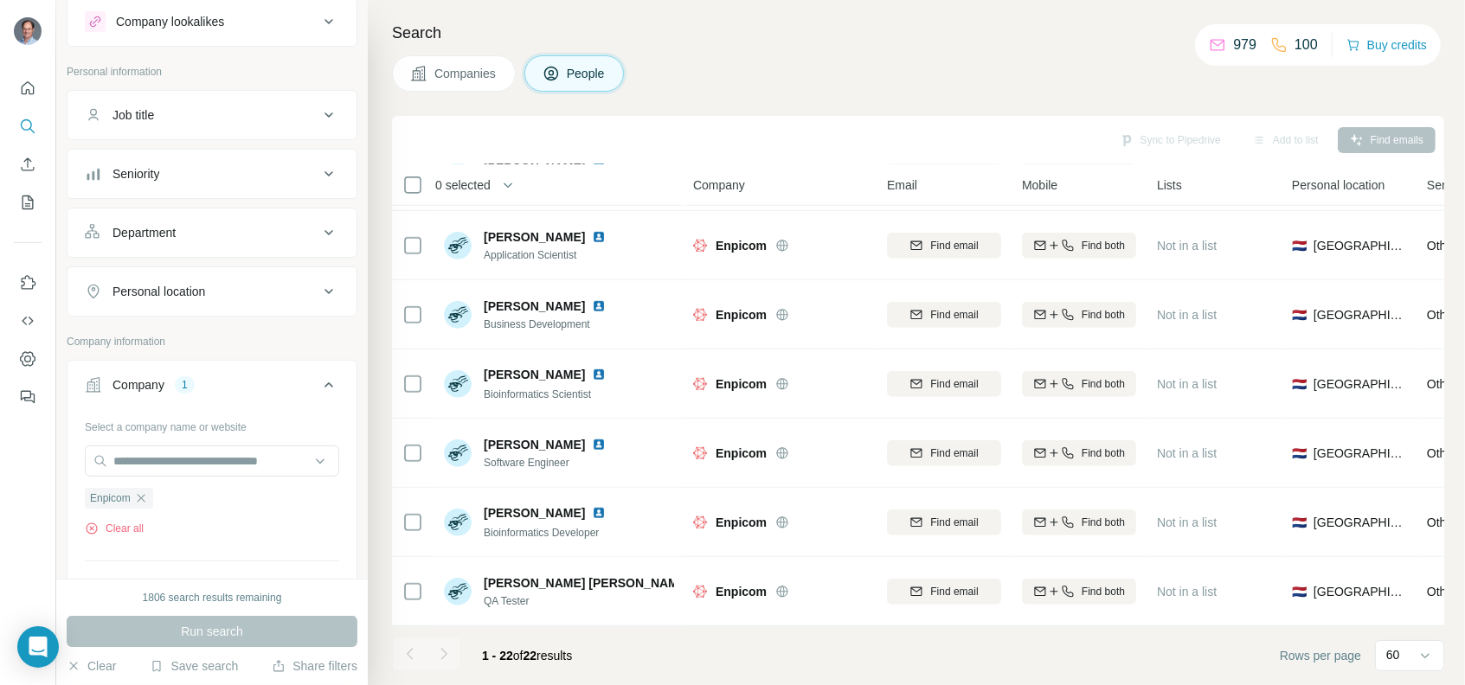
scroll to position [86, 0]
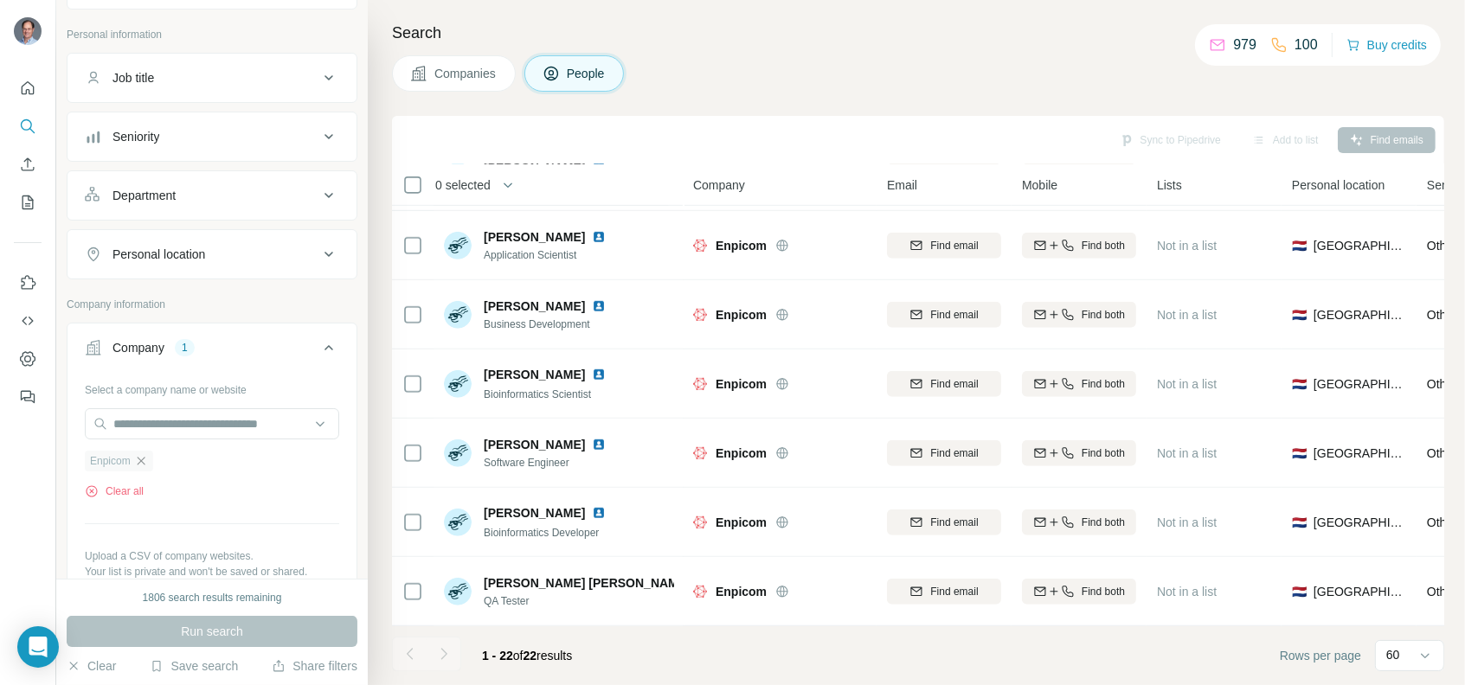
click at [138, 459] on icon "button" at bounding box center [141, 461] width 8 height 8
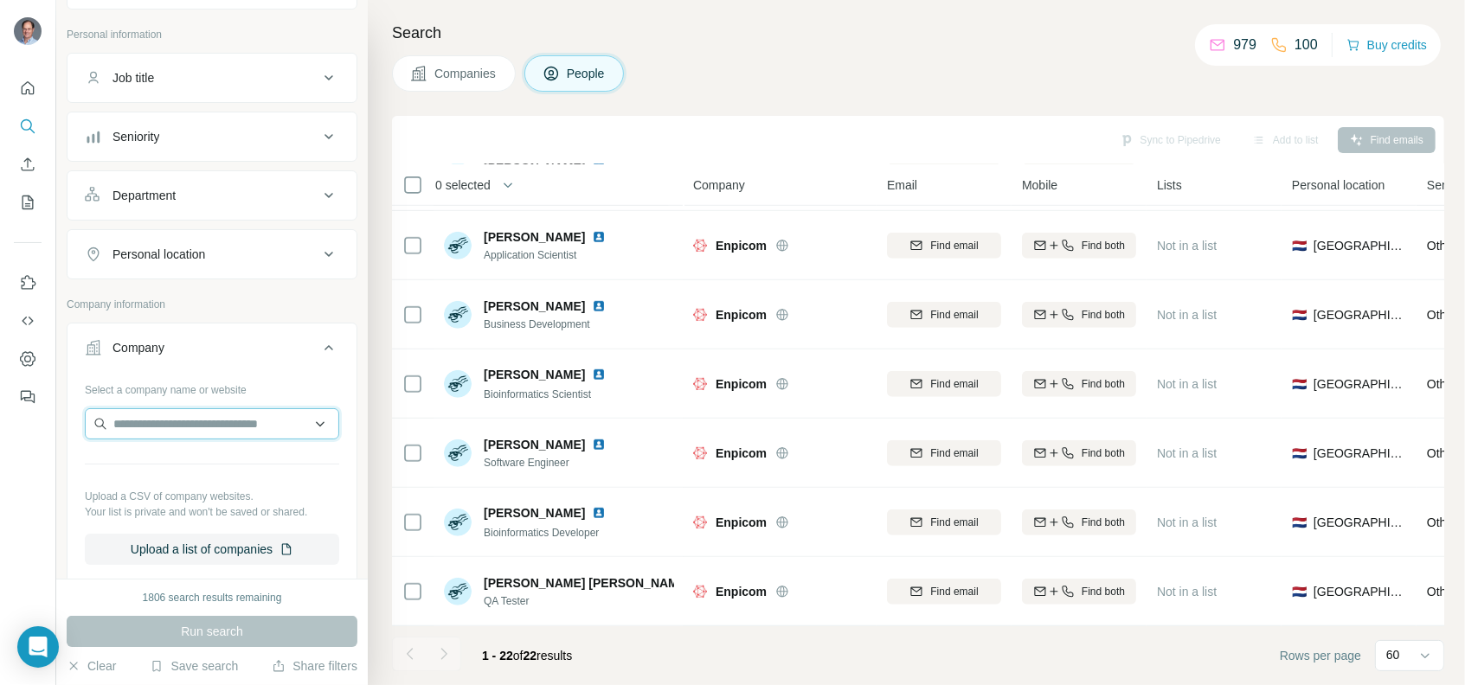
click at [194, 420] on input "text" at bounding box center [212, 423] width 254 height 31
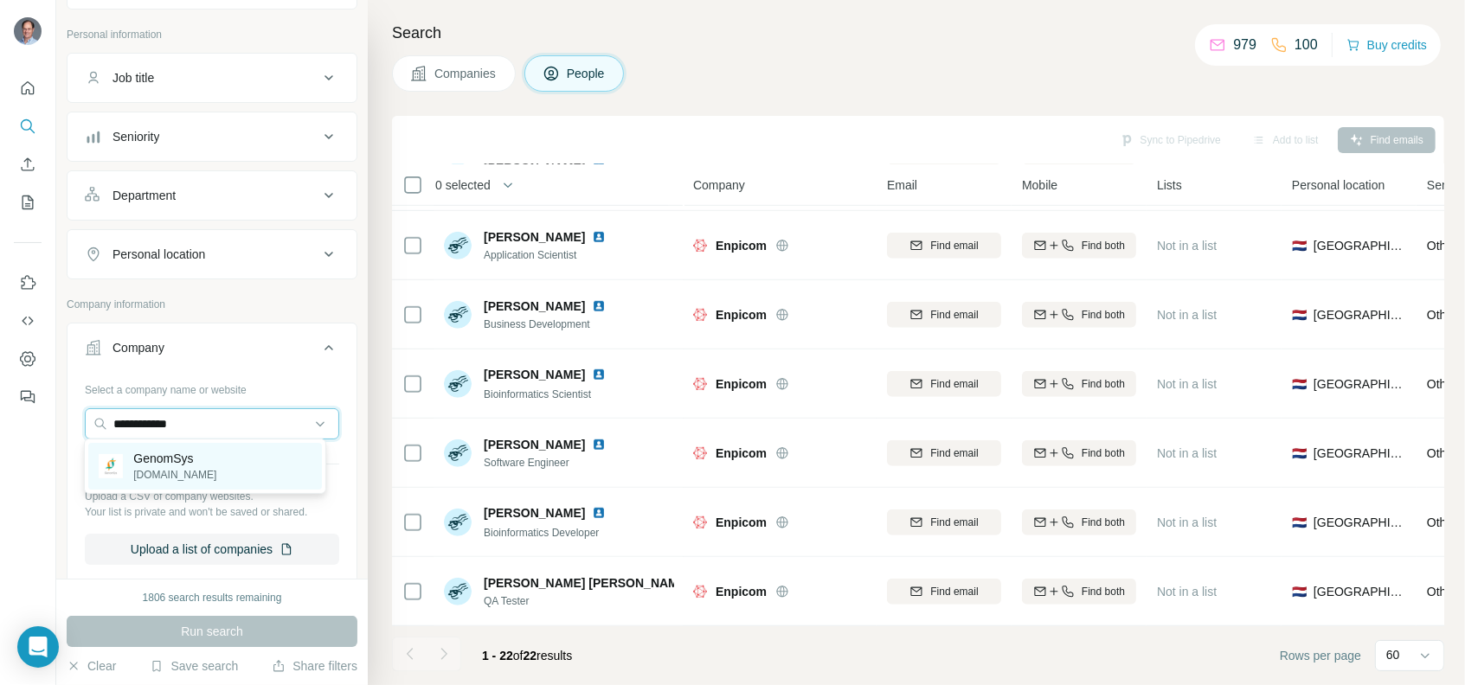
type input "**********"
click at [177, 472] on p "genomsys.com" at bounding box center [174, 475] width 83 height 16
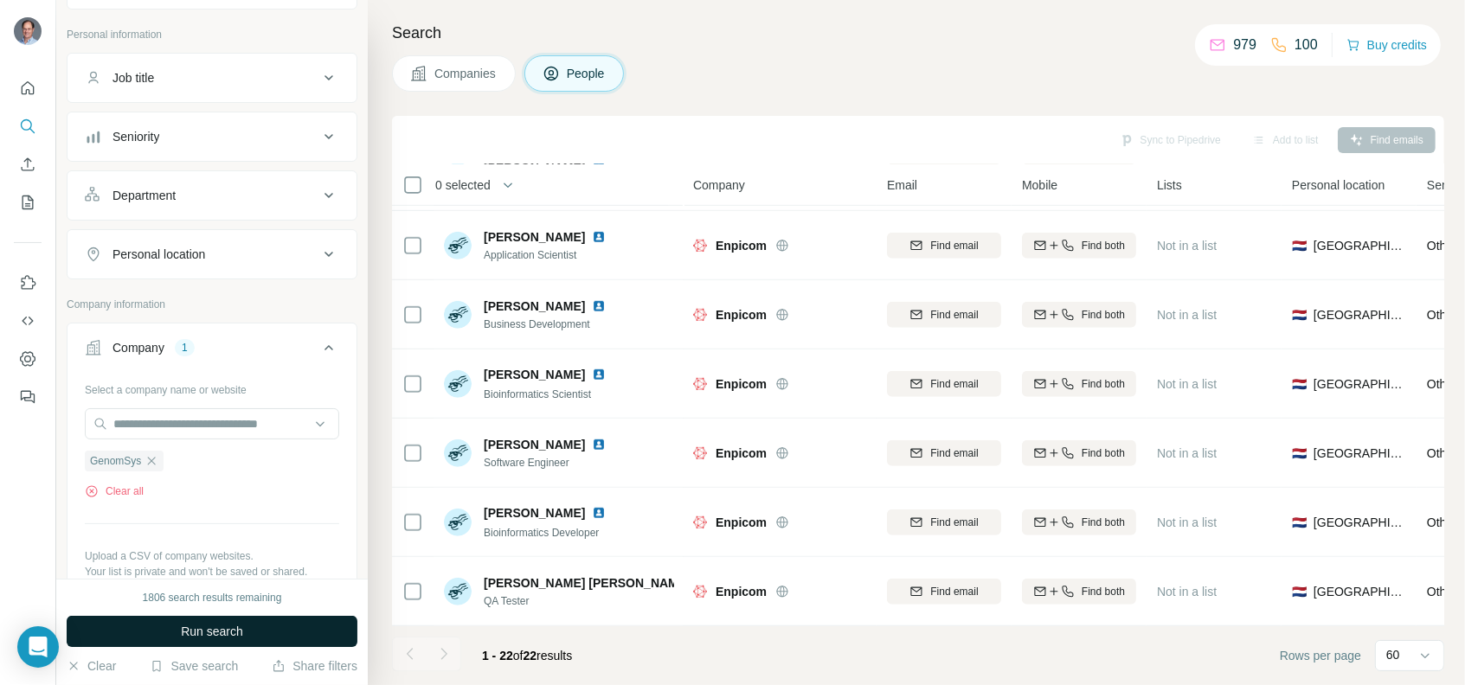
click at [164, 631] on button "Run search" at bounding box center [212, 631] width 291 height 31
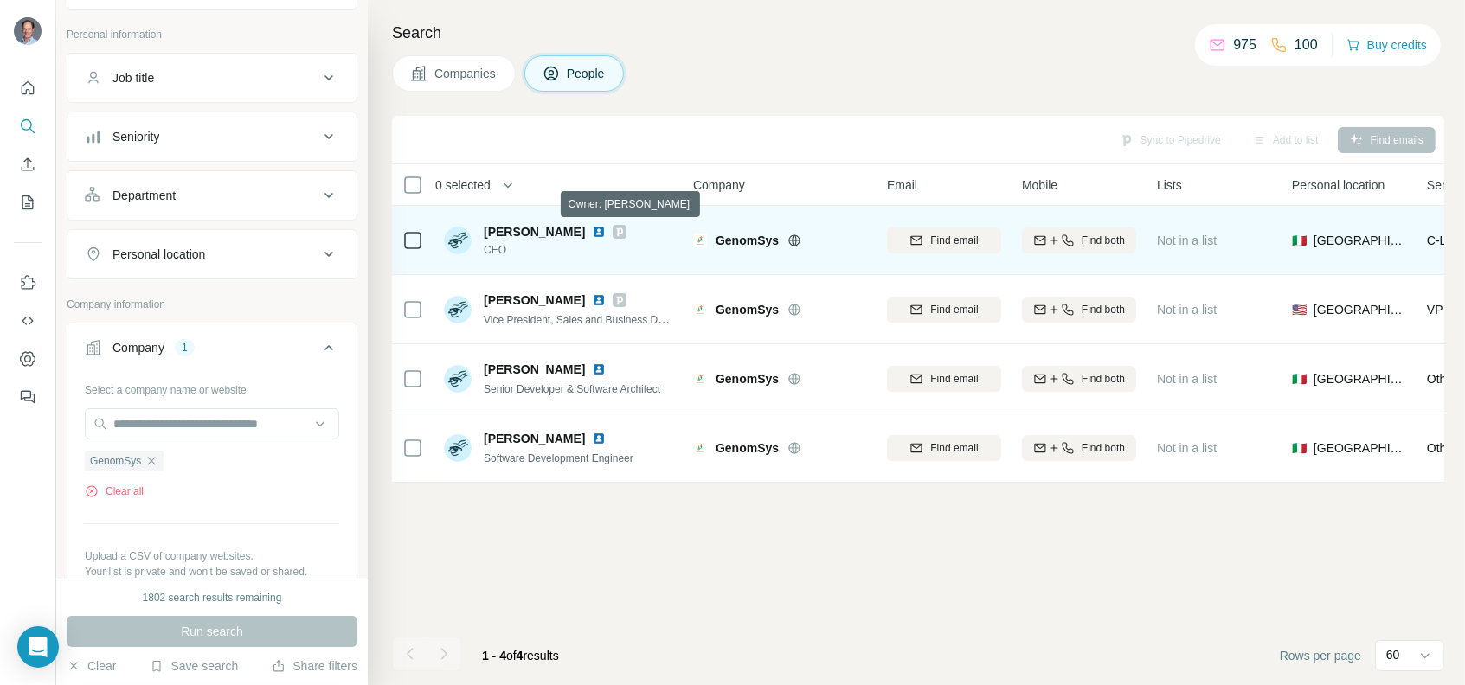
click at [614, 226] on icon at bounding box center [619, 232] width 10 height 14
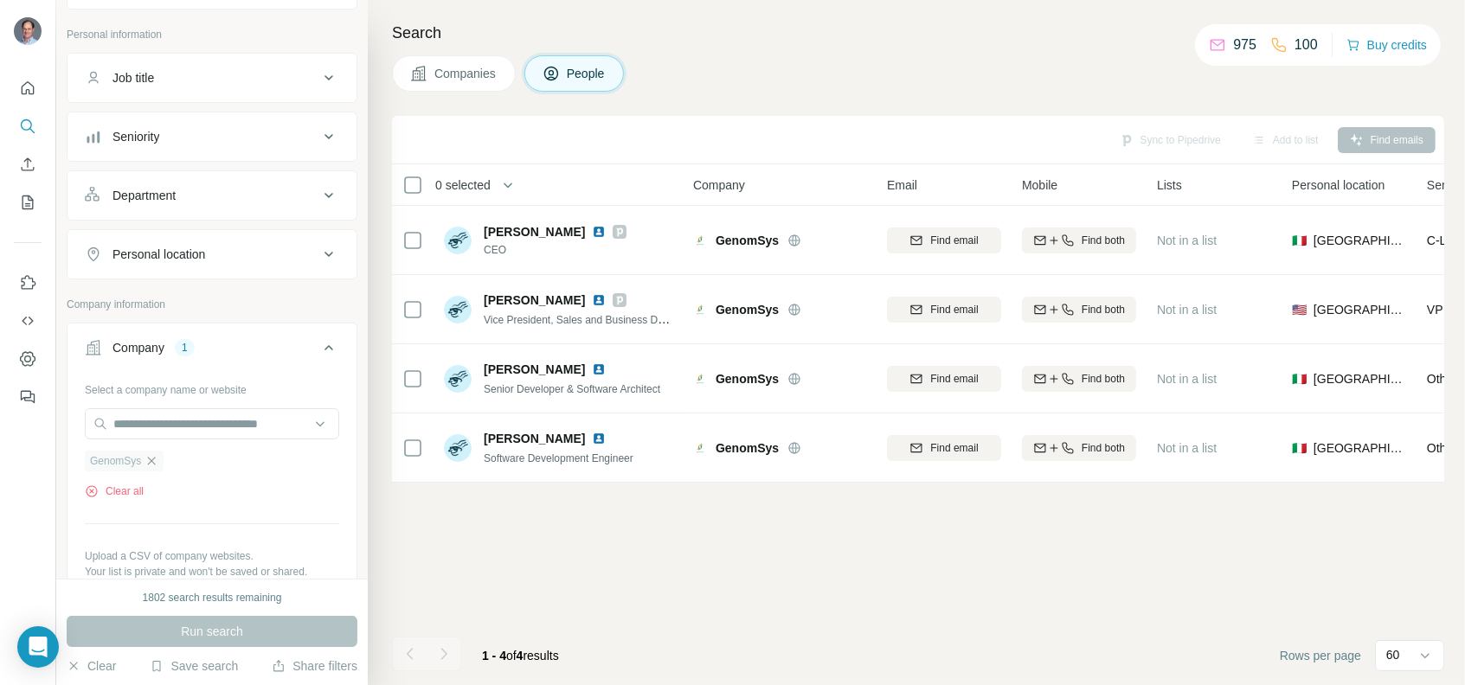
click at [157, 460] on icon "button" at bounding box center [152, 461] width 14 height 14
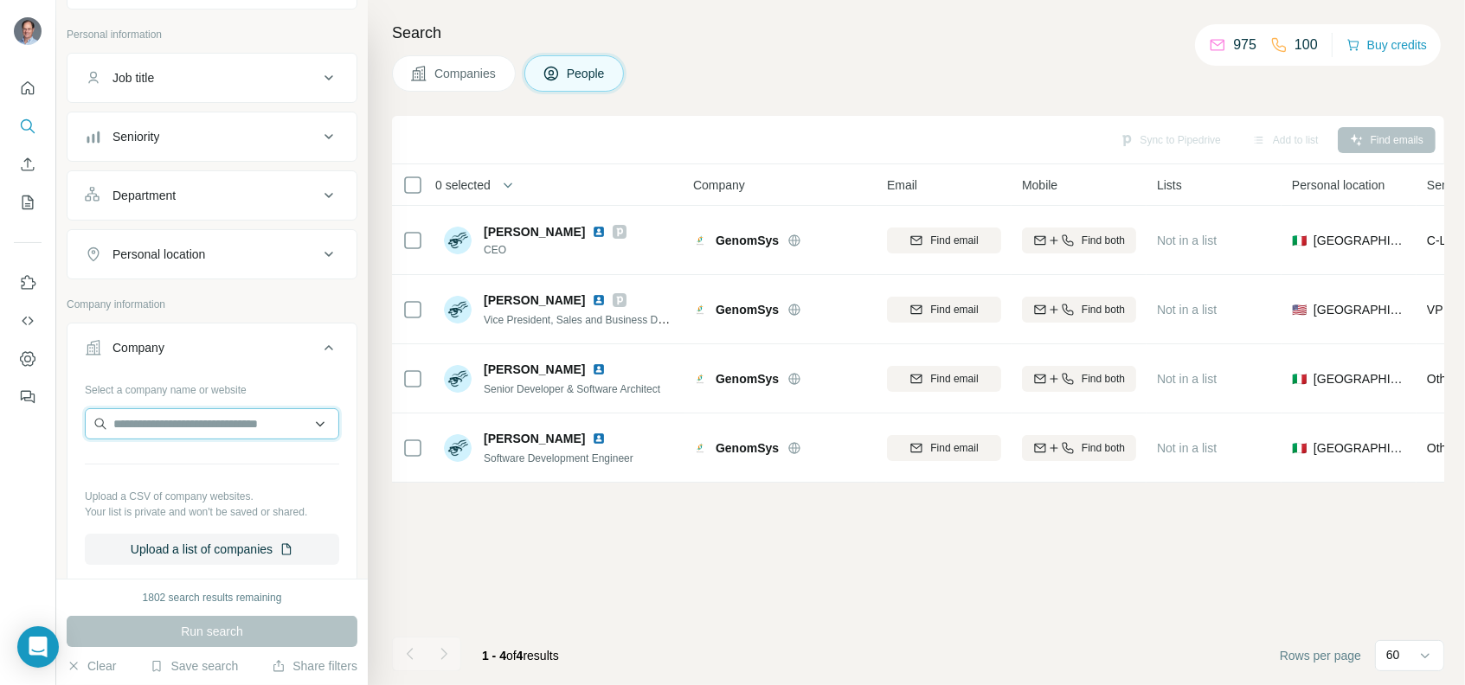
click at [172, 420] on input "text" at bounding box center [212, 423] width 254 height 31
paste input "**********"
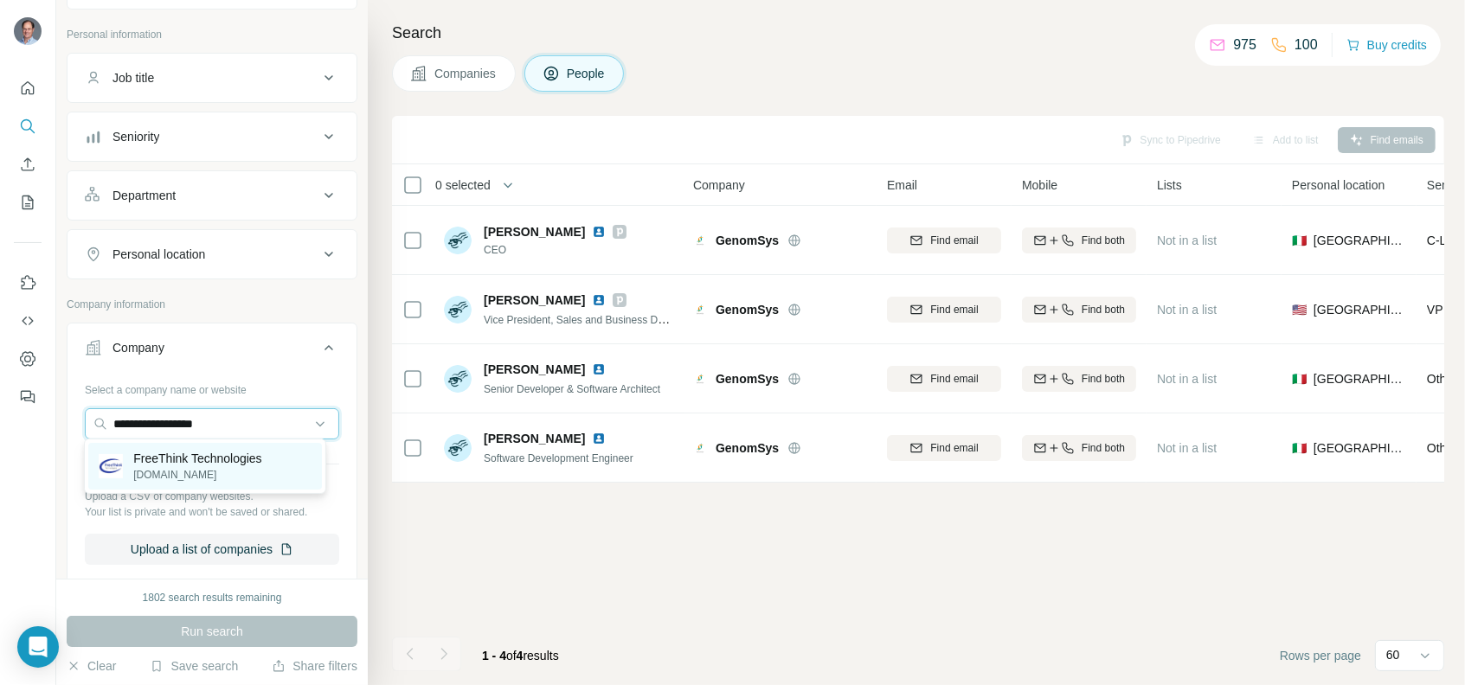
type input "**********"
click at [147, 455] on p "FreeThink Technologies" at bounding box center [197, 458] width 128 height 17
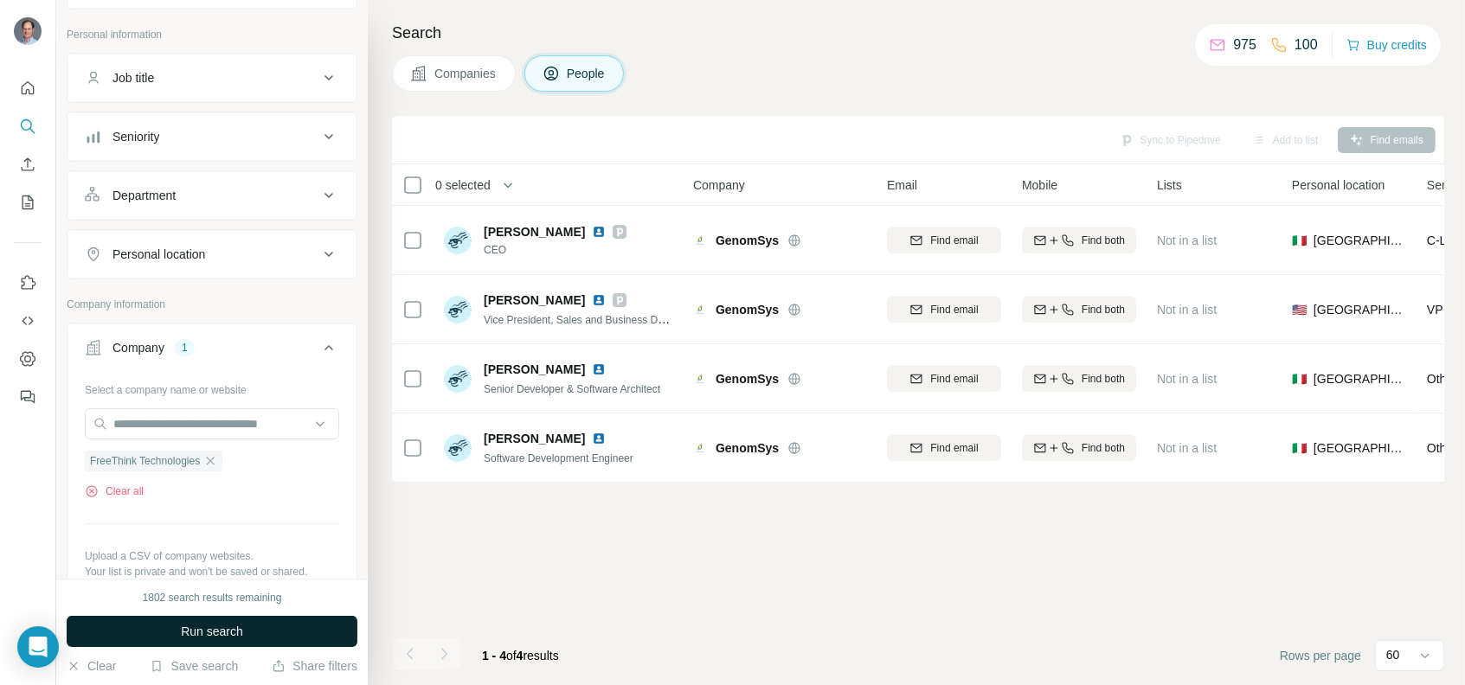
click at [214, 631] on span "Run search" at bounding box center [212, 631] width 62 height 17
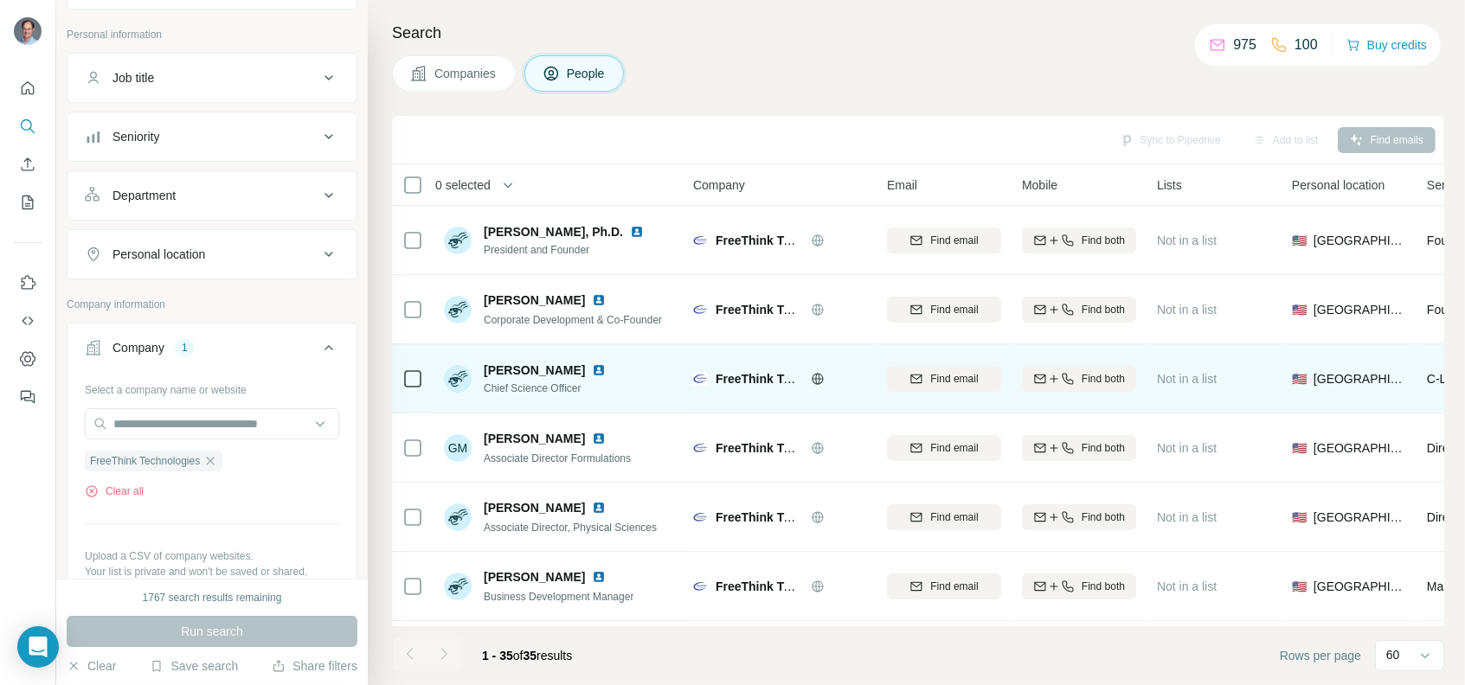
click at [592, 365] on img at bounding box center [599, 370] width 14 height 14
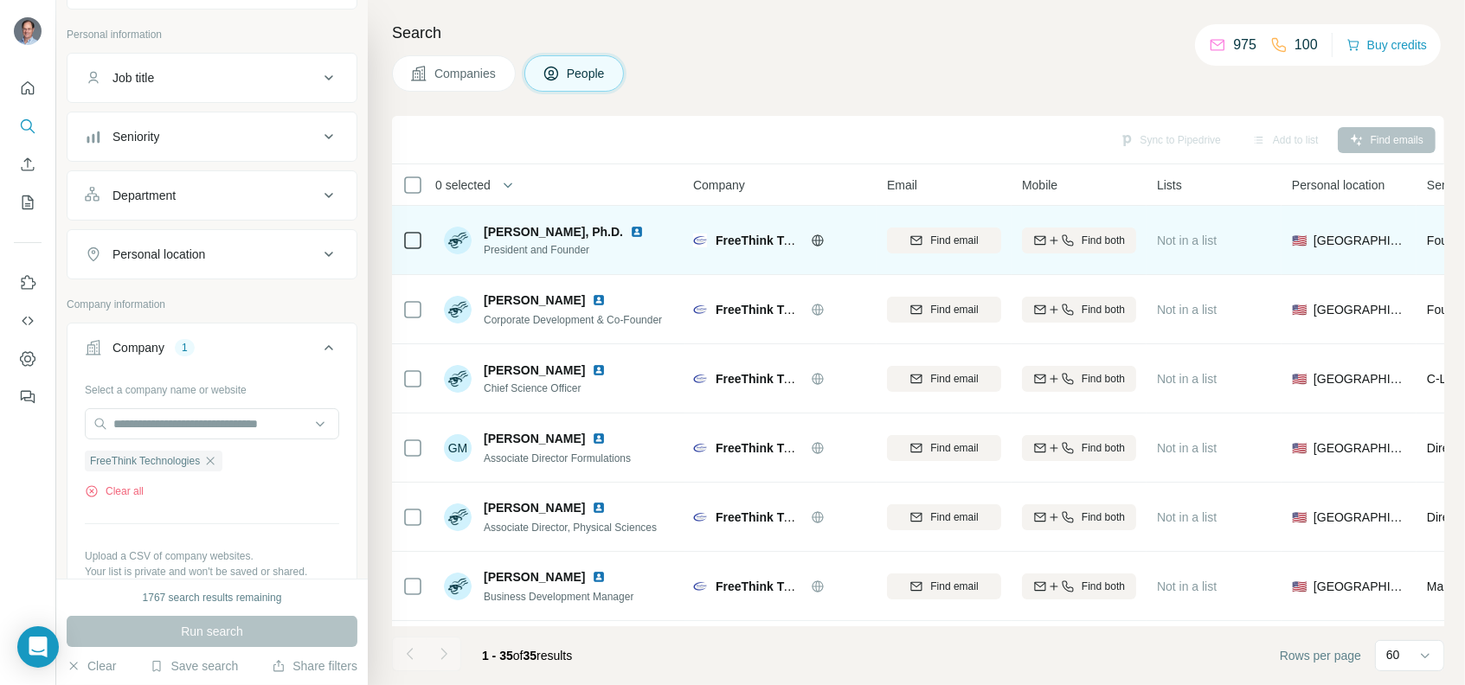
click at [630, 228] on img at bounding box center [637, 232] width 14 height 14
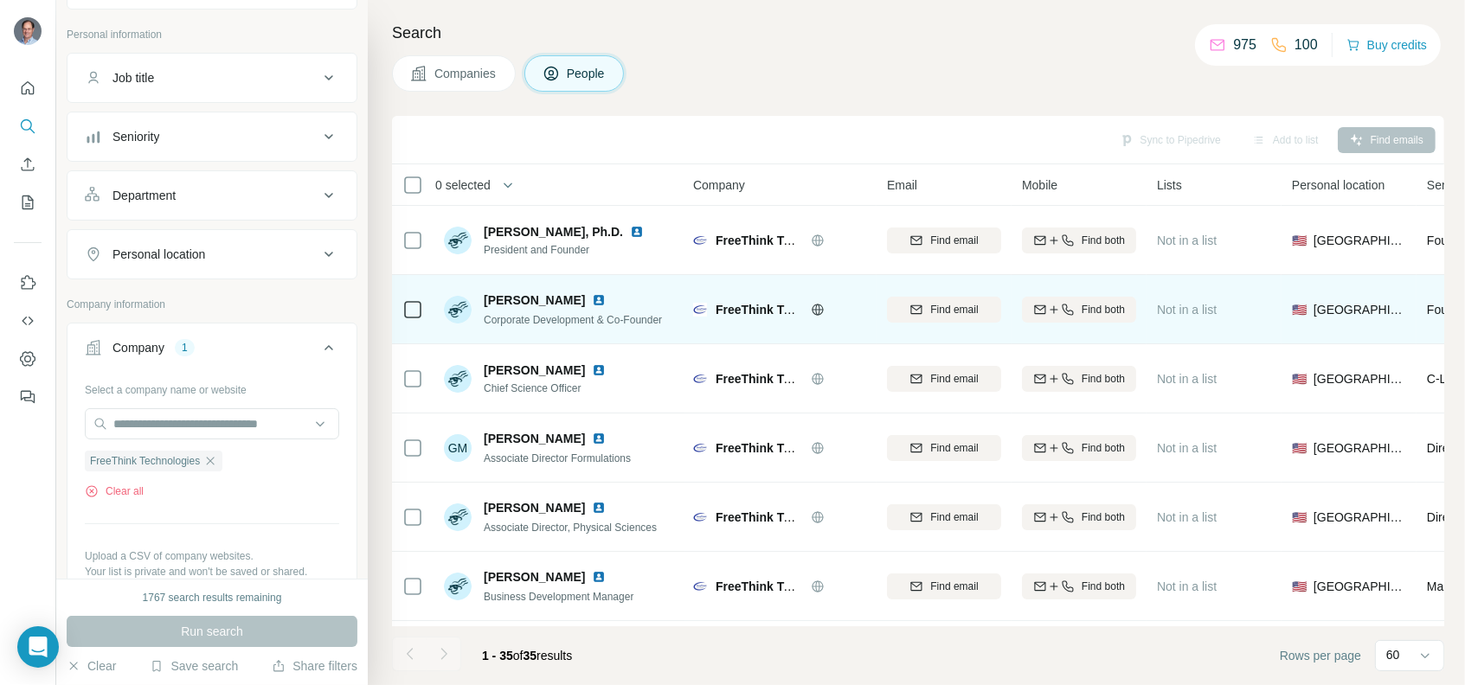
click at [592, 297] on img at bounding box center [599, 300] width 14 height 14
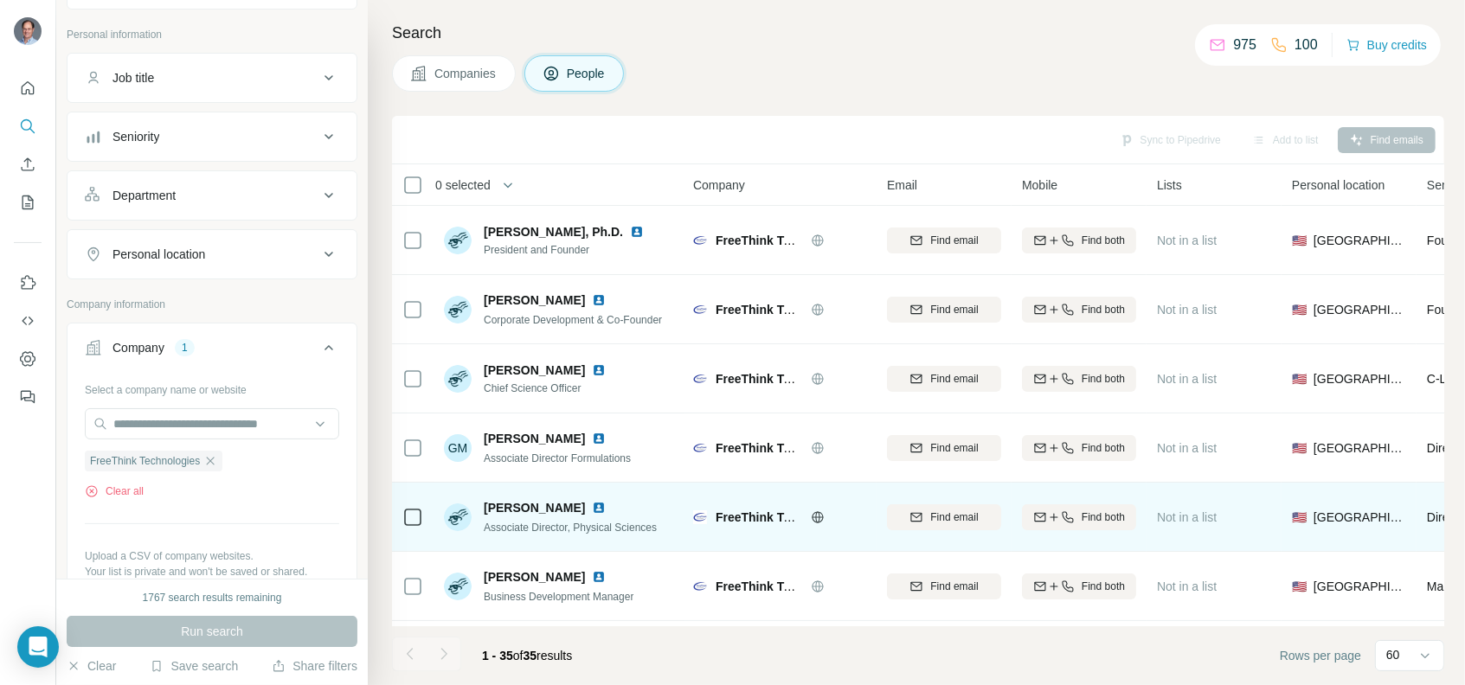
scroll to position [86, 0]
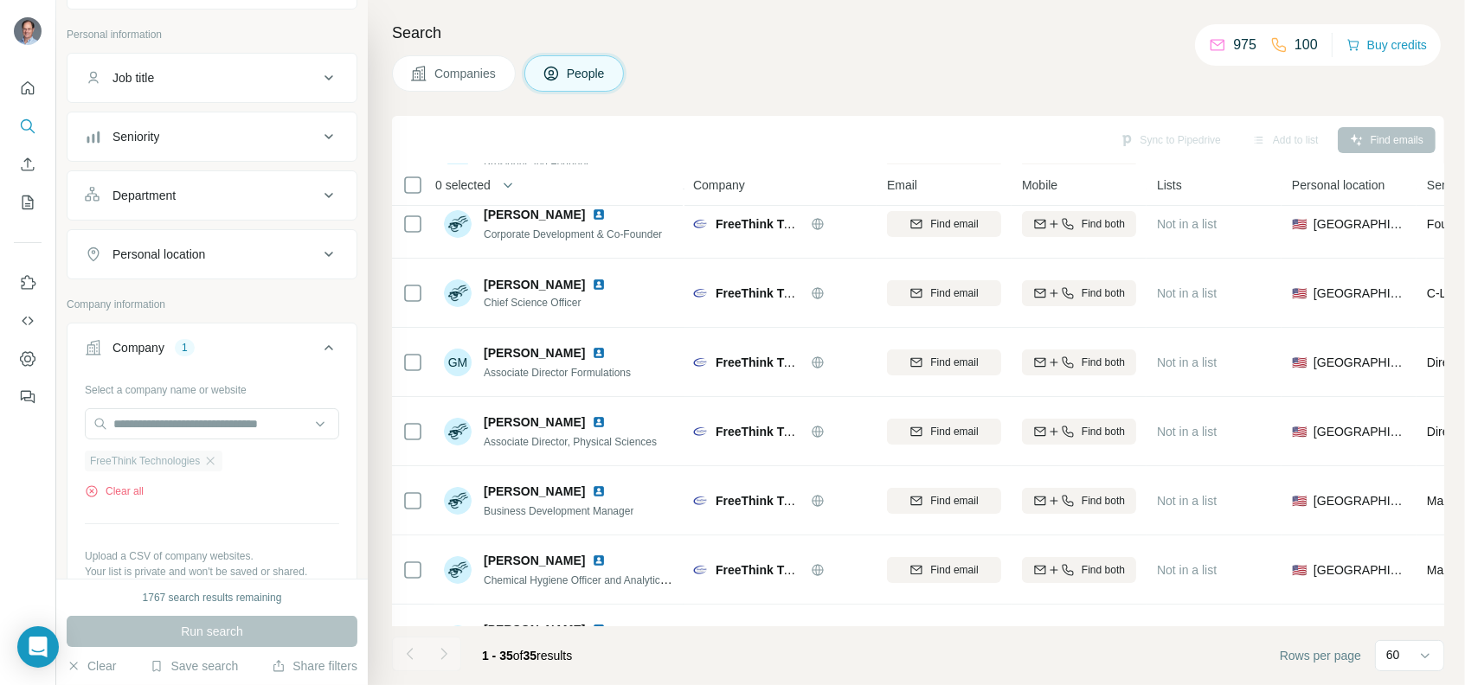
click at [206, 453] on div "FreeThink Technologies" at bounding box center [154, 461] width 138 height 21
click at [182, 423] on input "text" at bounding box center [212, 423] width 254 height 31
paste input "**********"
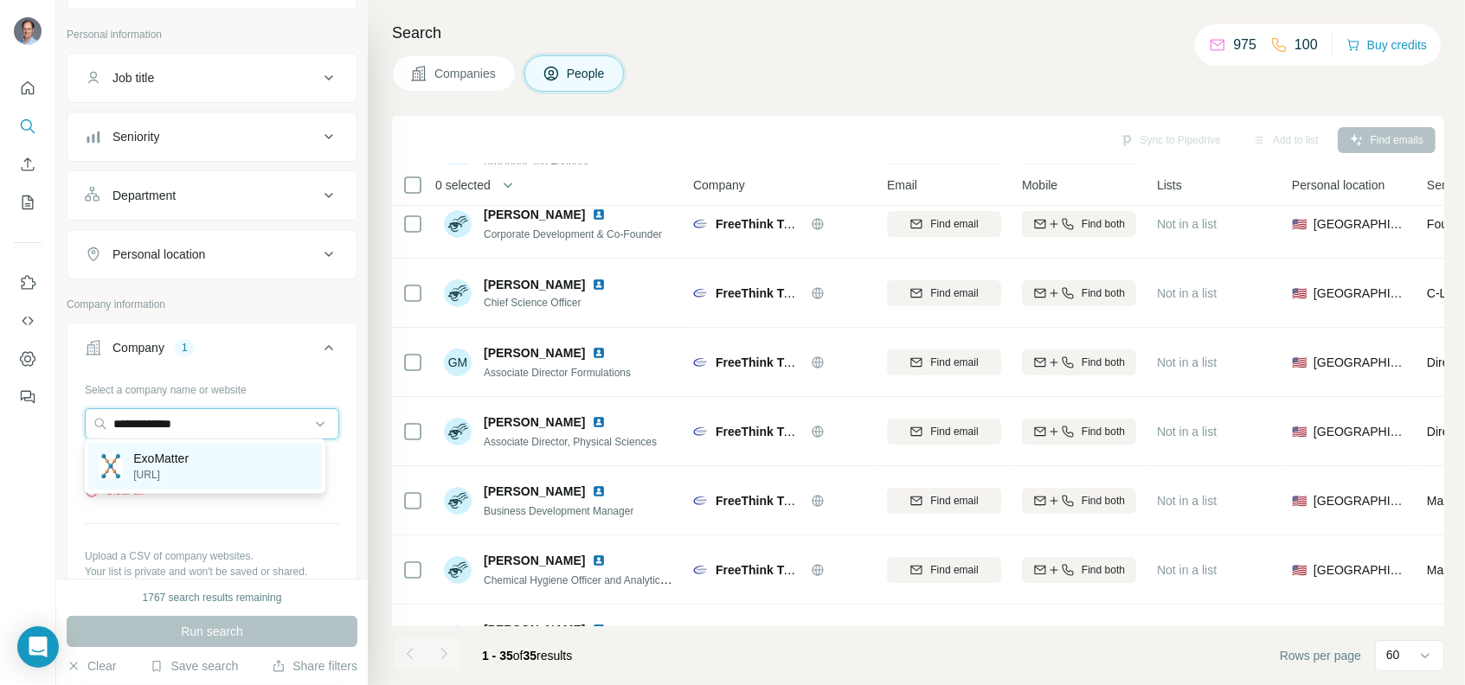
type input "**********"
click at [181, 462] on p "ExoMatter" at bounding box center [160, 458] width 55 height 17
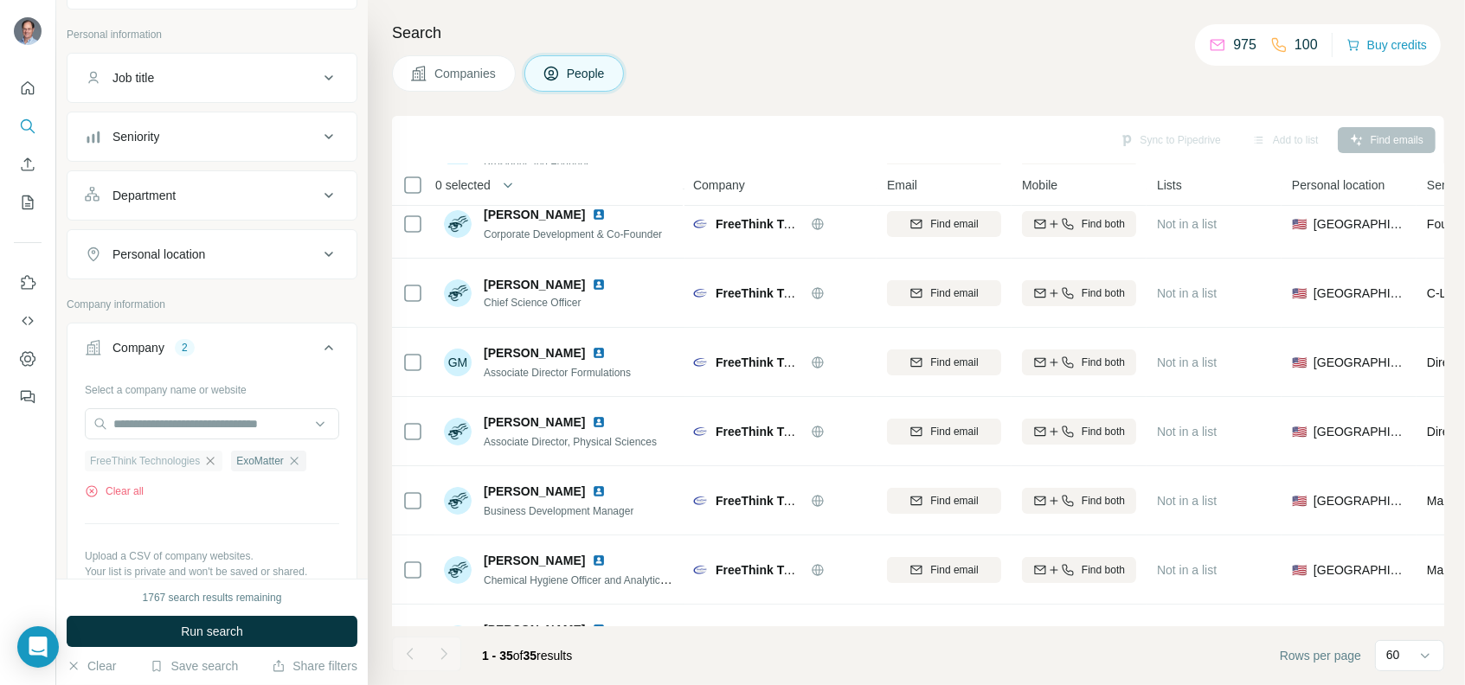
click at [215, 459] on icon "button" at bounding box center [210, 461] width 14 height 14
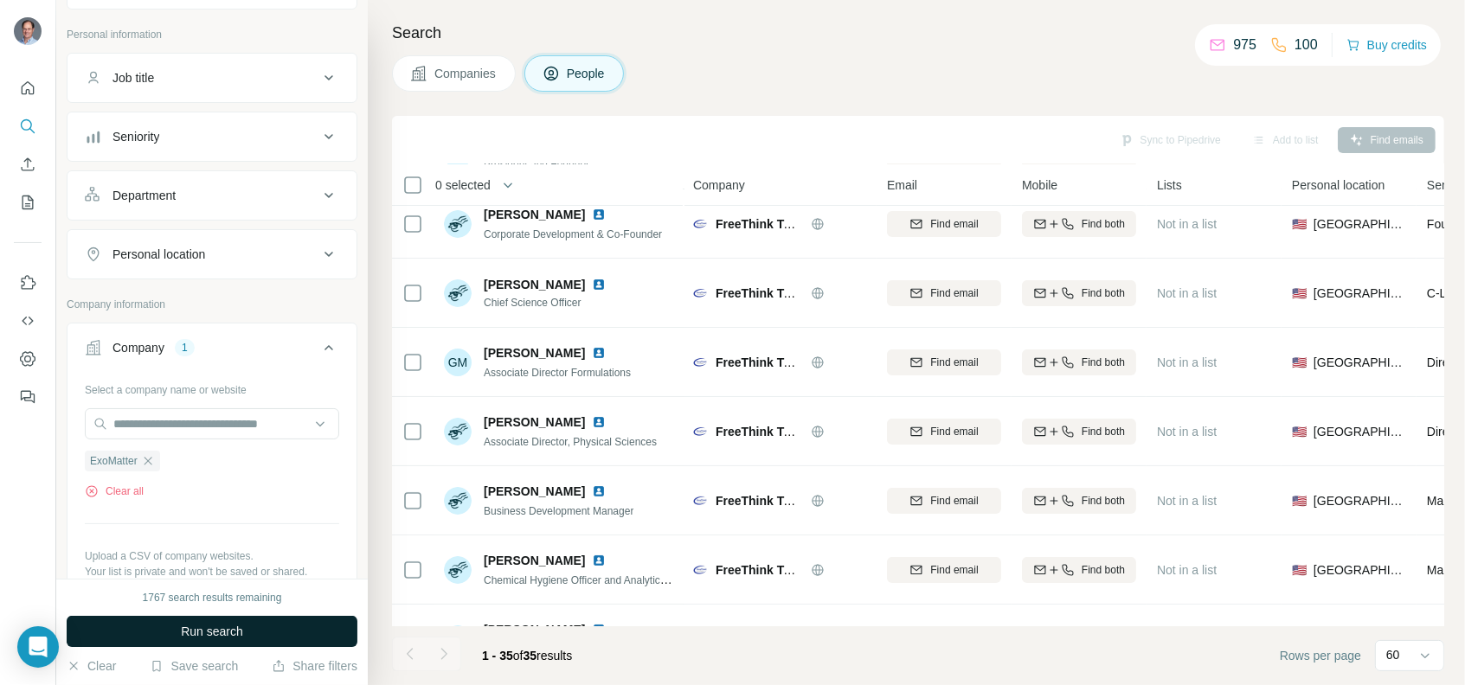
click at [238, 625] on span "Run search" at bounding box center [212, 631] width 62 height 17
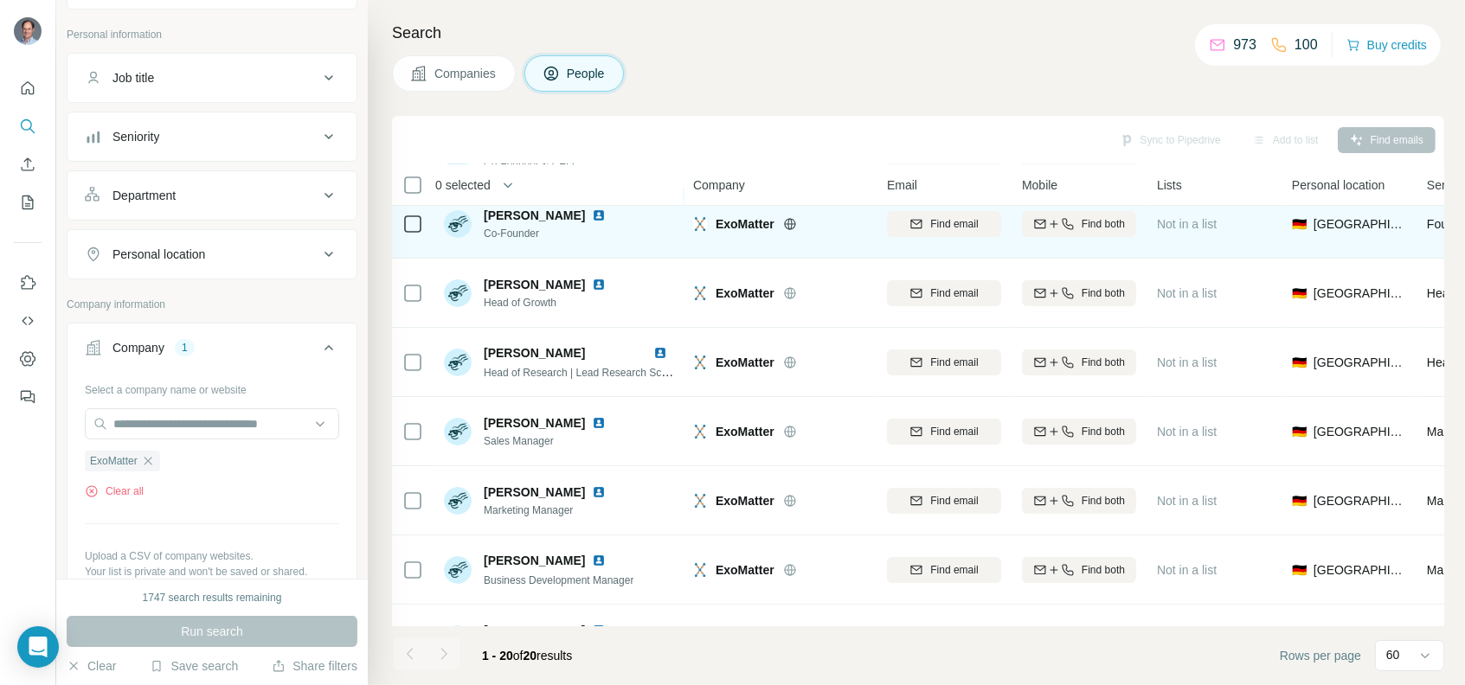
click at [592, 209] on img at bounding box center [599, 216] width 14 height 14
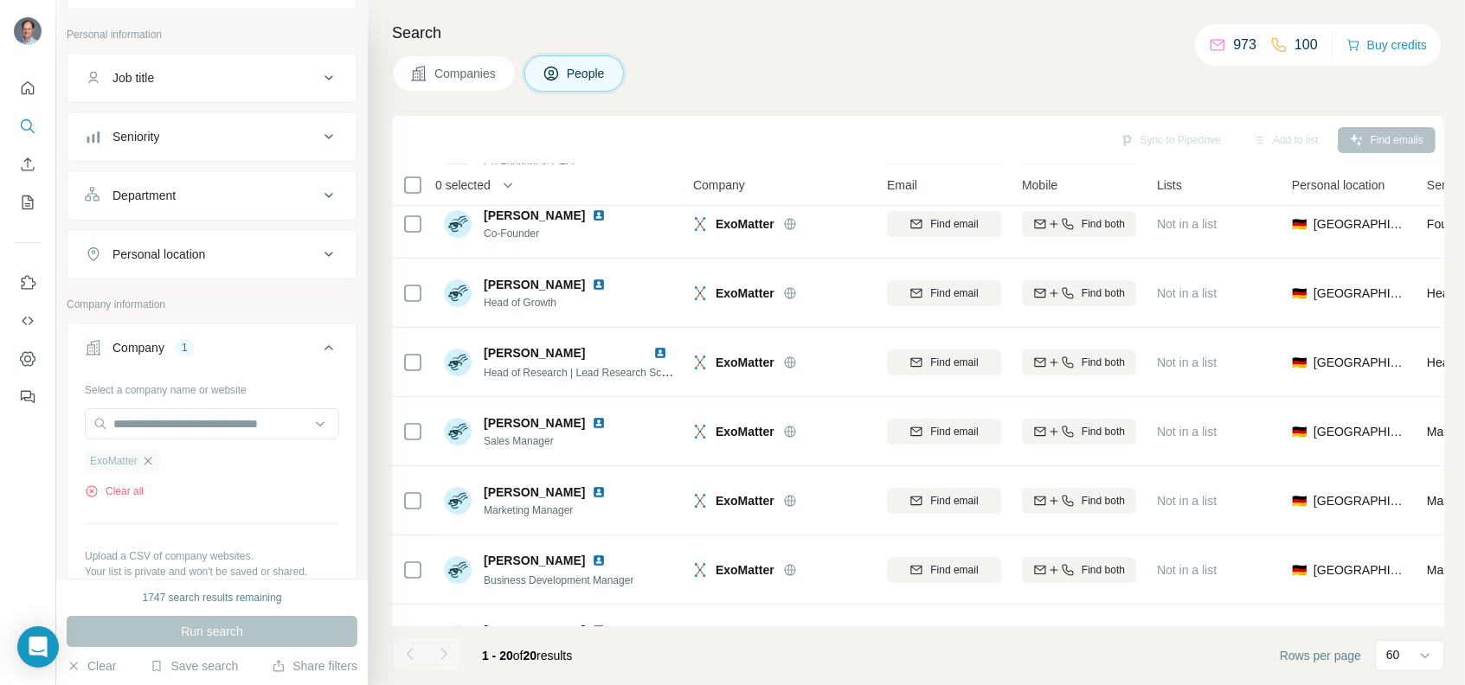
click at [151, 454] on icon "button" at bounding box center [148, 461] width 14 height 14
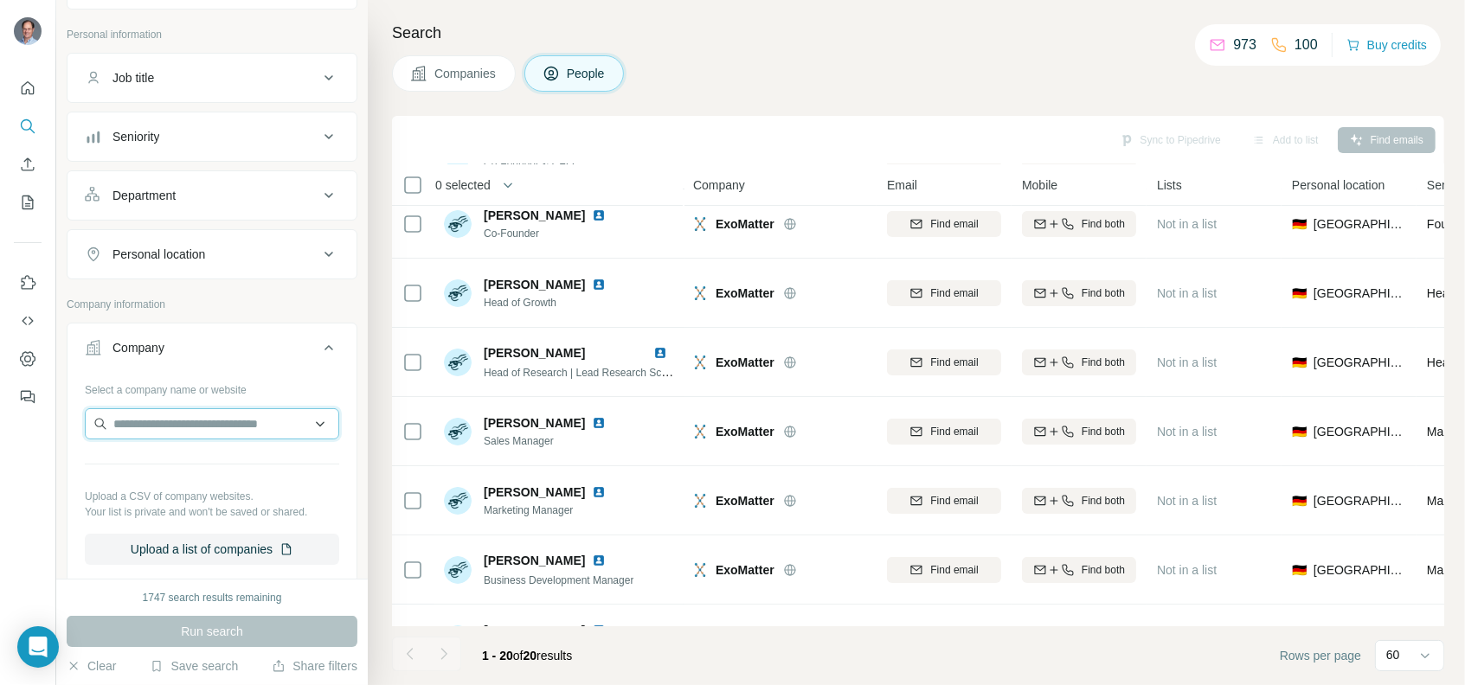
click at [160, 420] on input "text" at bounding box center [212, 423] width 254 height 31
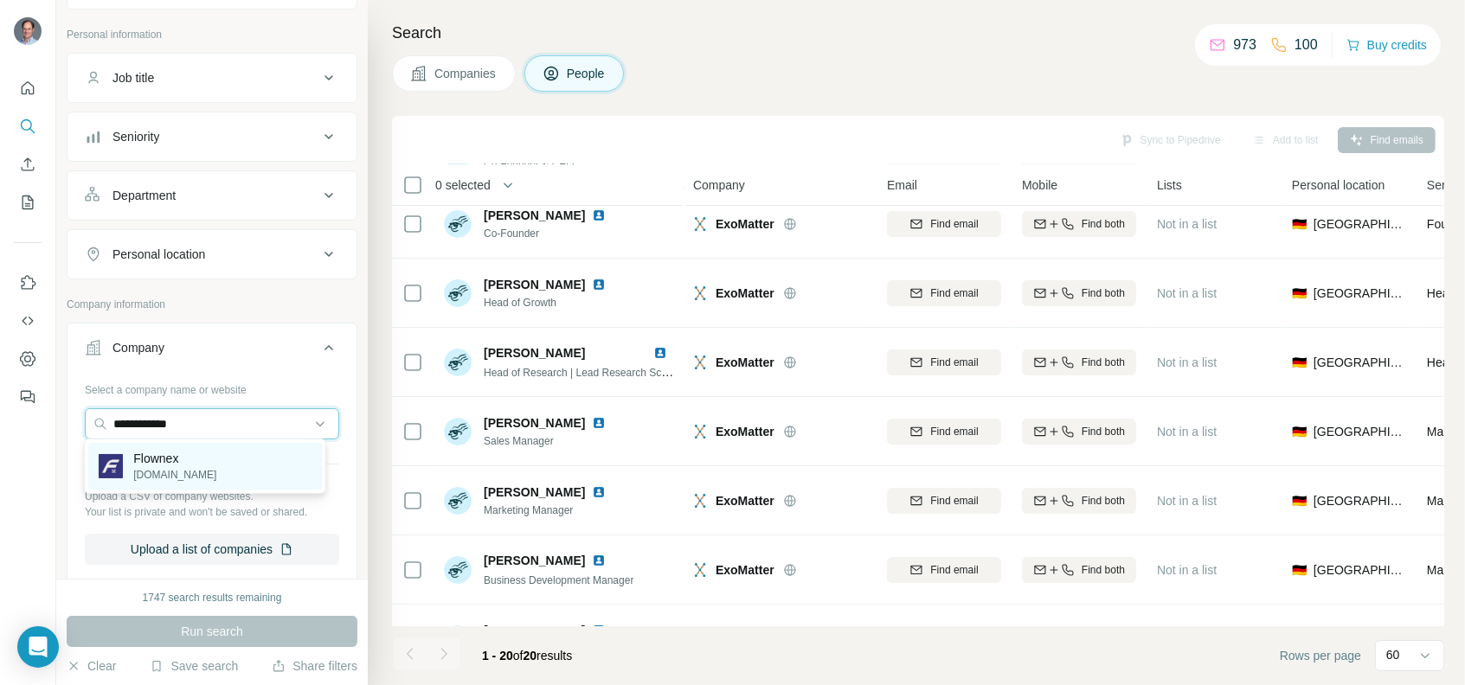
type input "**********"
click at [182, 459] on p "Flownex" at bounding box center [174, 458] width 83 height 17
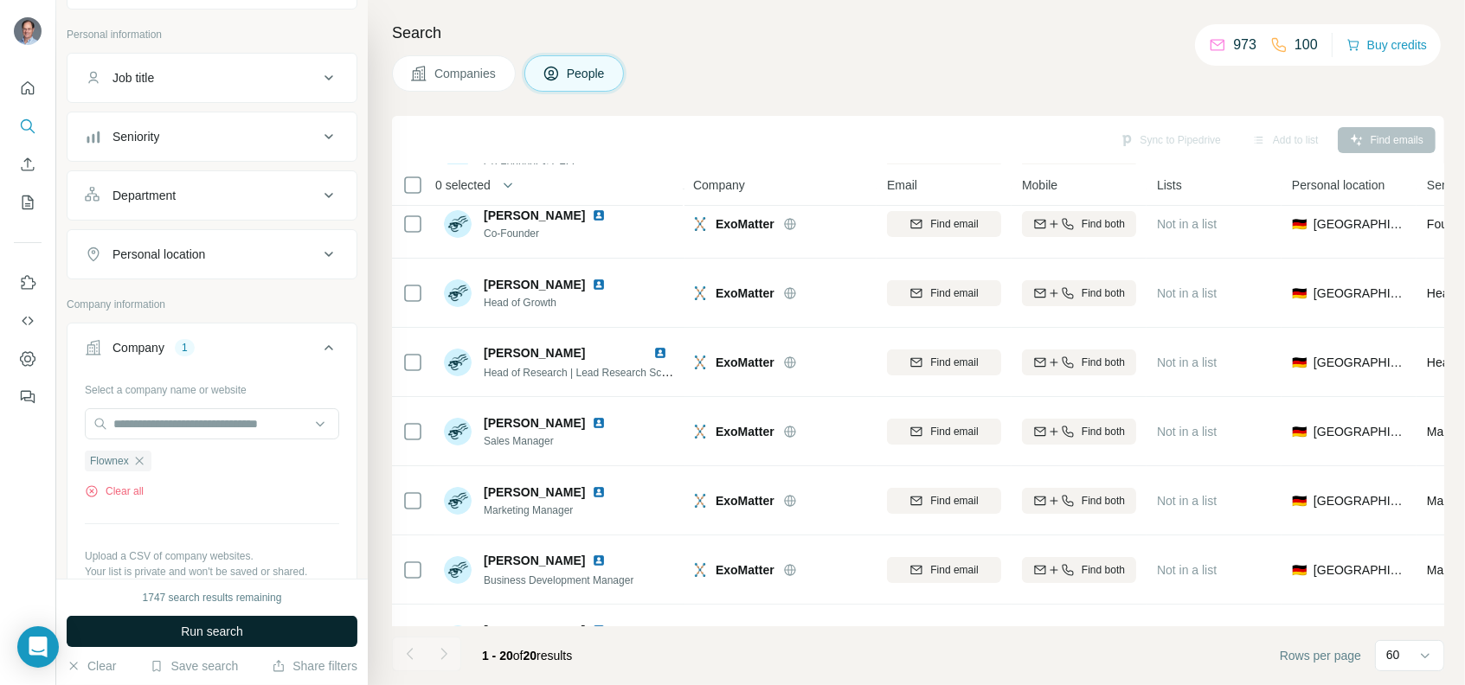
click at [173, 625] on button "Run search" at bounding box center [212, 631] width 291 height 31
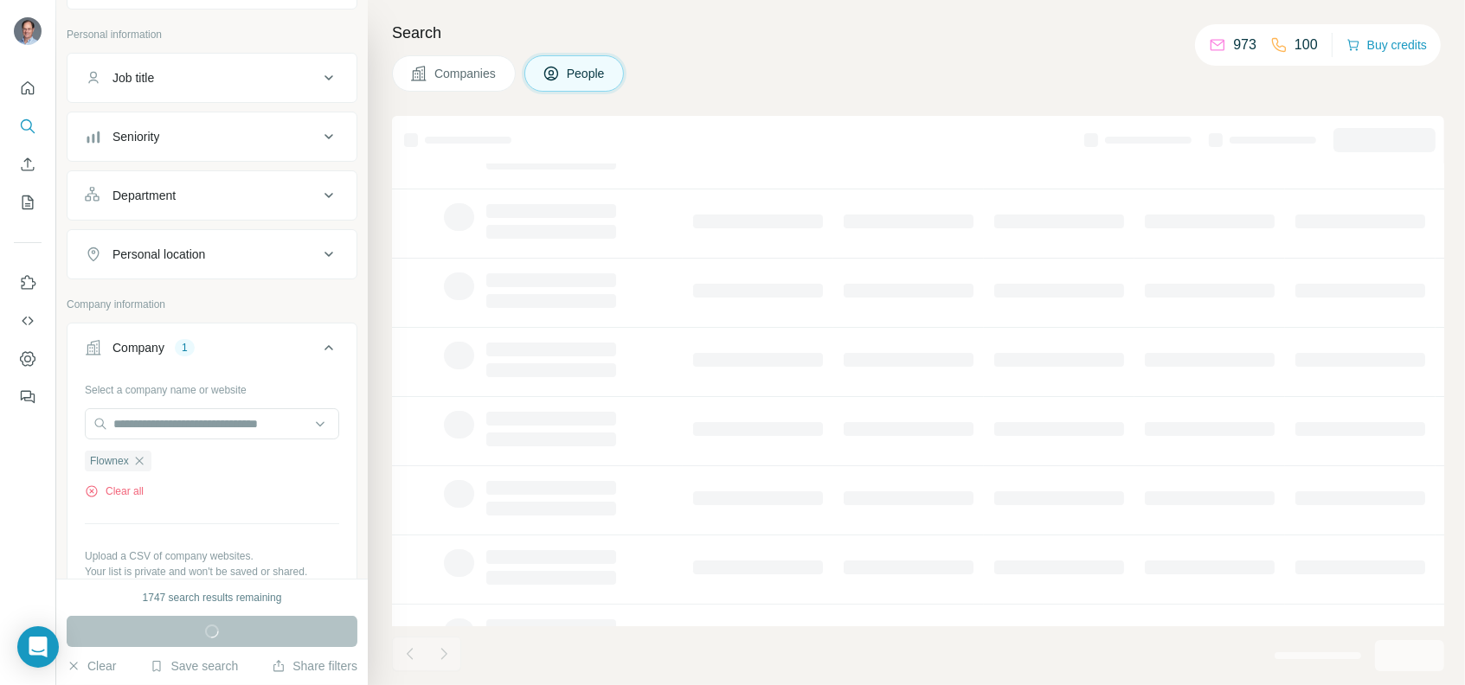
scroll to position [72, 0]
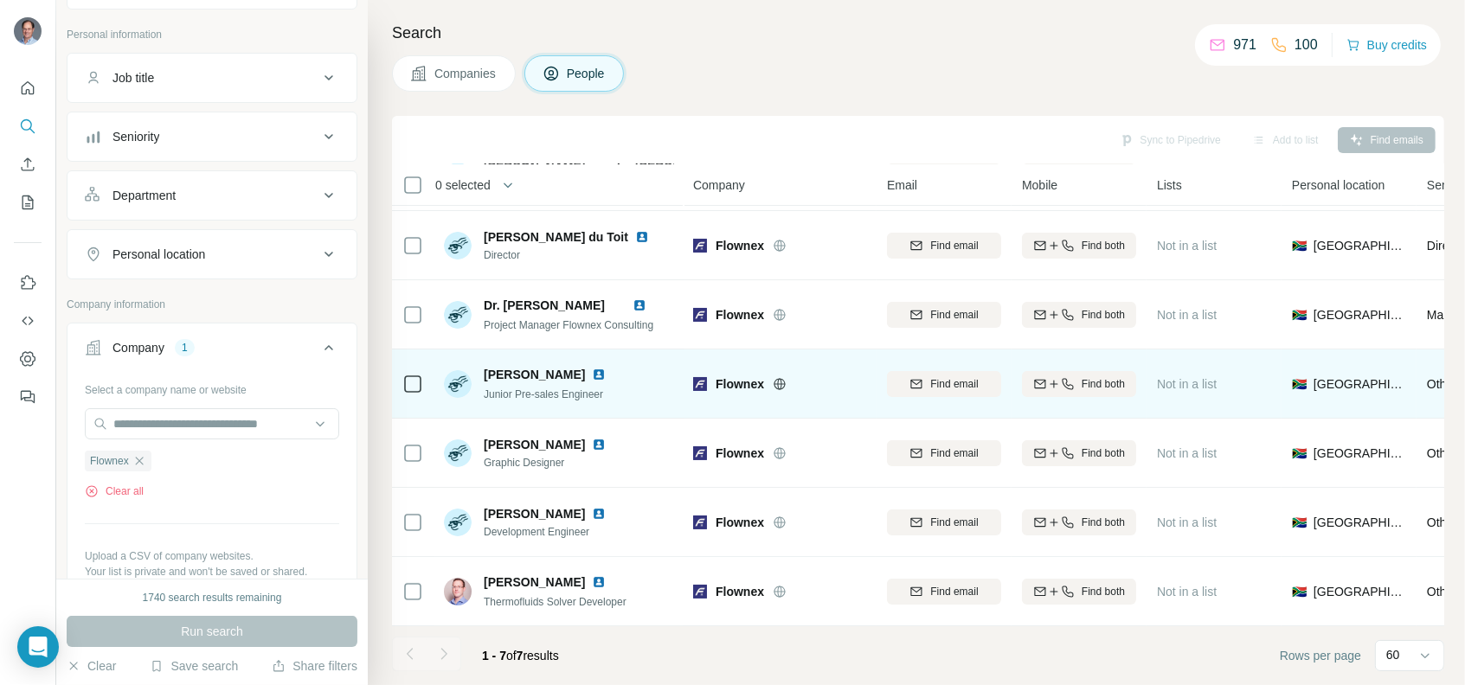
click at [713, 376] on div "Flownex" at bounding box center [779, 384] width 173 height 17
click at [783, 377] on icon at bounding box center [780, 384] width 14 height 14
